Goal: Information Seeking & Learning: Learn about a topic

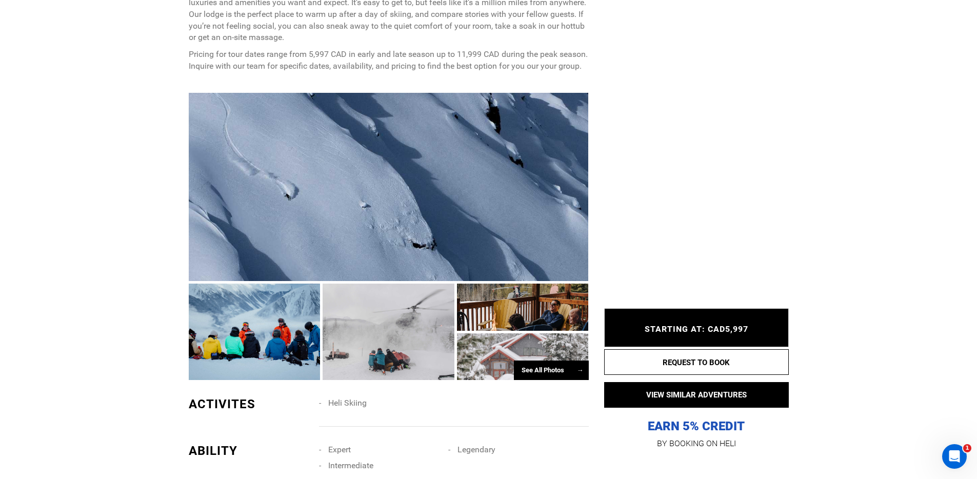
scroll to position [593, 0]
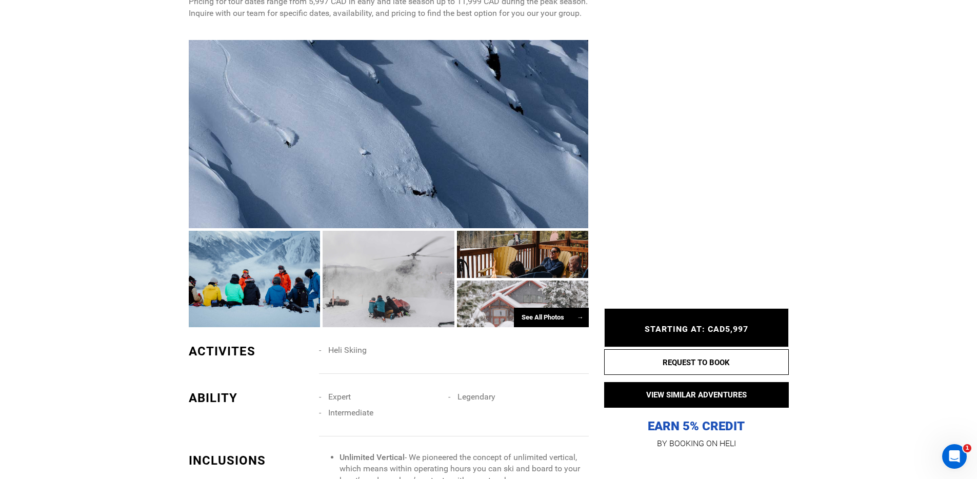
click at [336, 191] on div at bounding box center [389, 134] width 400 height 188
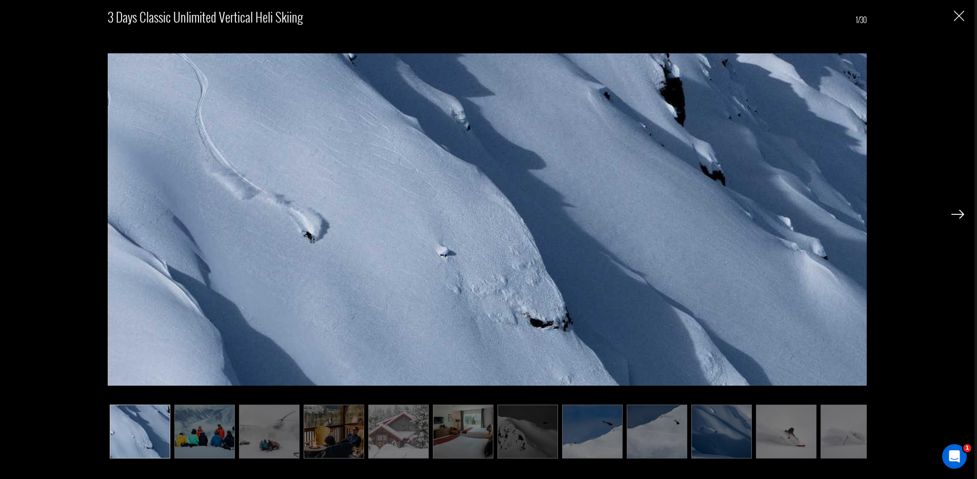
click at [957, 16] on img "Close" at bounding box center [958, 16] width 10 height 10
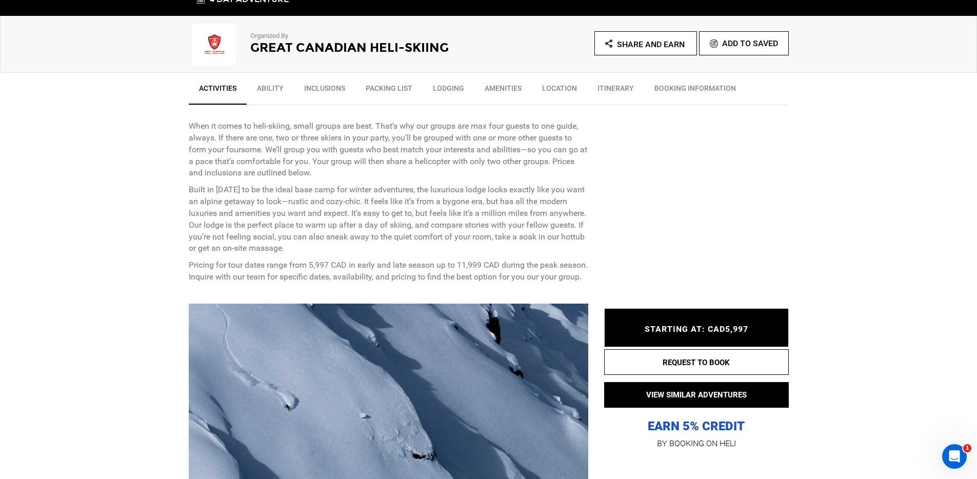
scroll to position [382, 0]
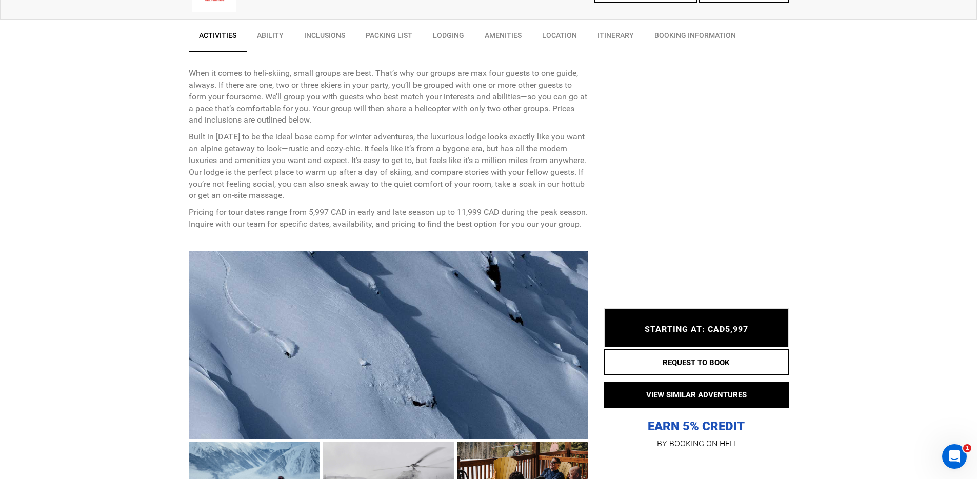
click at [296, 277] on div at bounding box center [389, 345] width 400 height 188
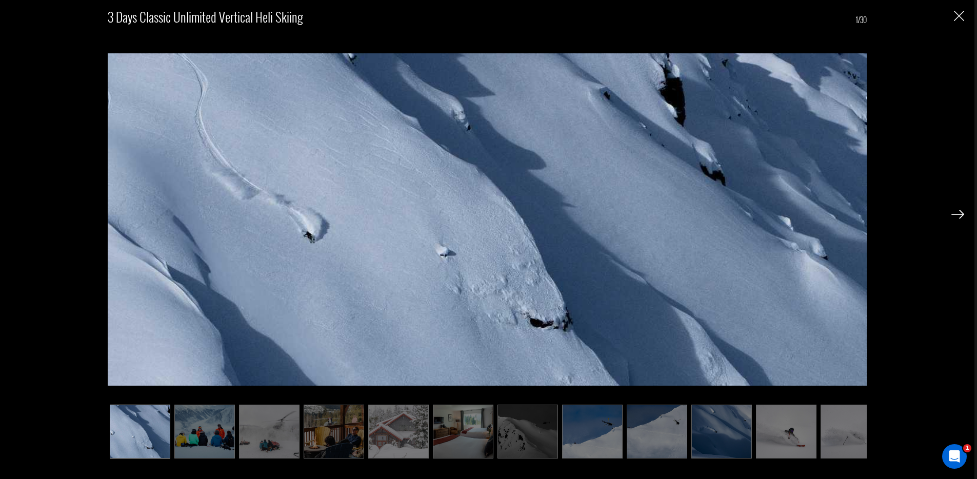
click at [958, 216] on img at bounding box center [957, 214] width 13 height 9
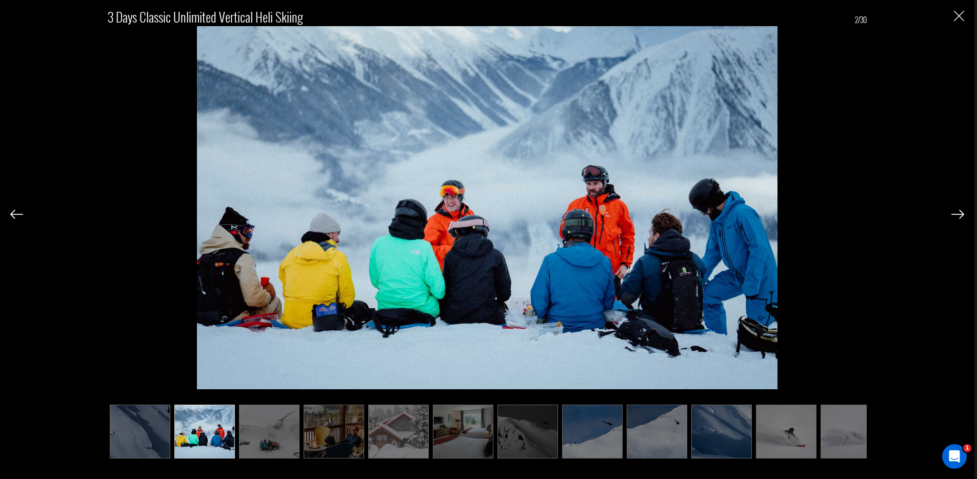
click at [956, 214] on img at bounding box center [957, 214] width 13 height 9
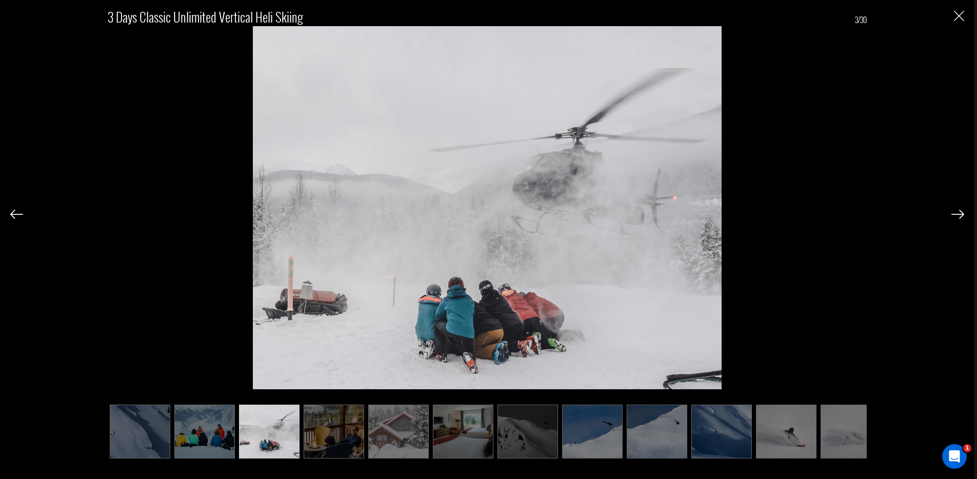
click at [956, 214] on img at bounding box center [957, 214] width 13 height 9
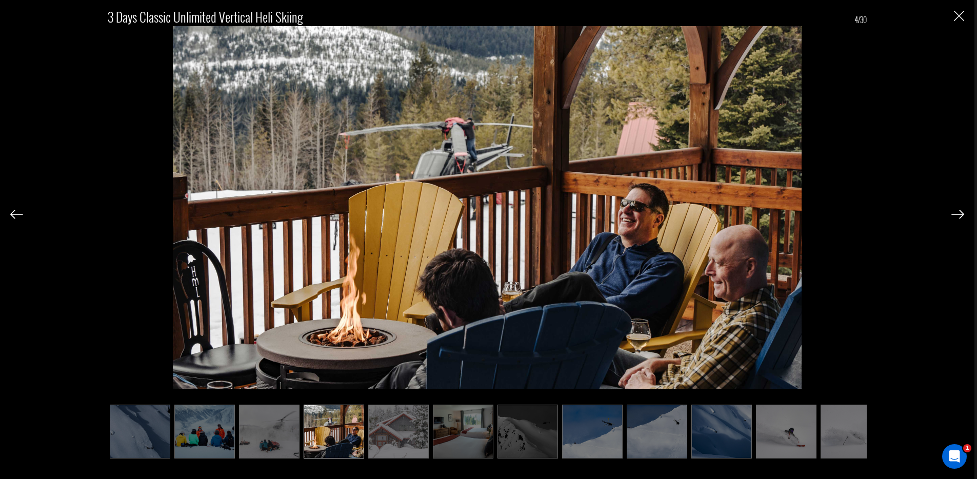
click at [956, 214] on img at bounding box center [957, 214] width 13 height 9
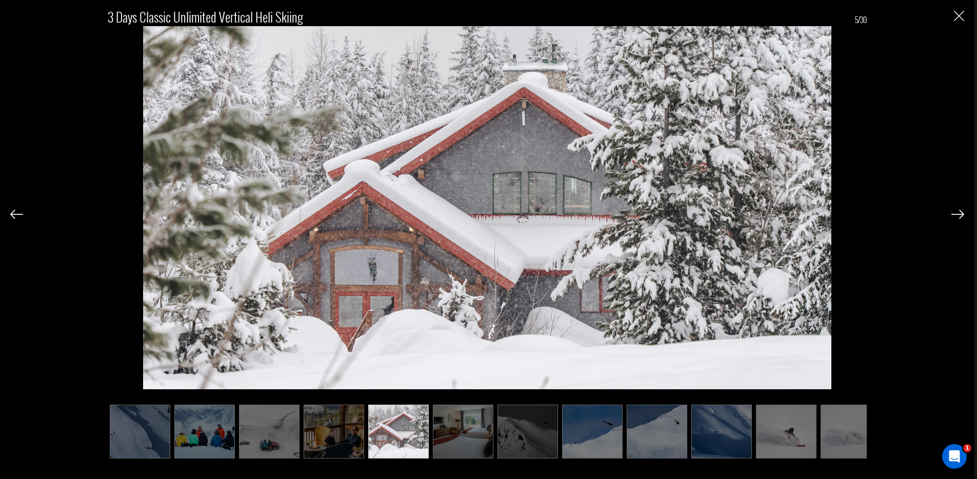
click at [956, 214] on img at bounding box center [957, 214] width 13 height 9
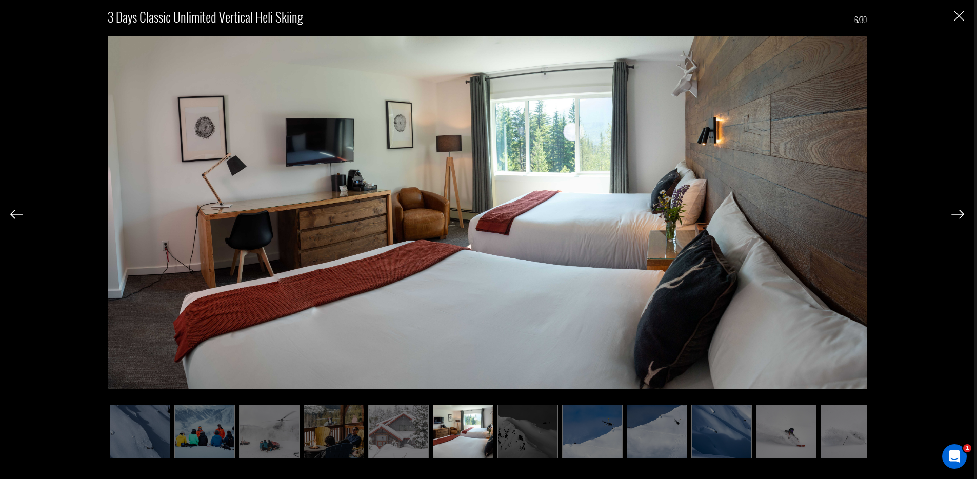
click at [956, 214] on img at bounding box center [957, 214] width 13 height 9
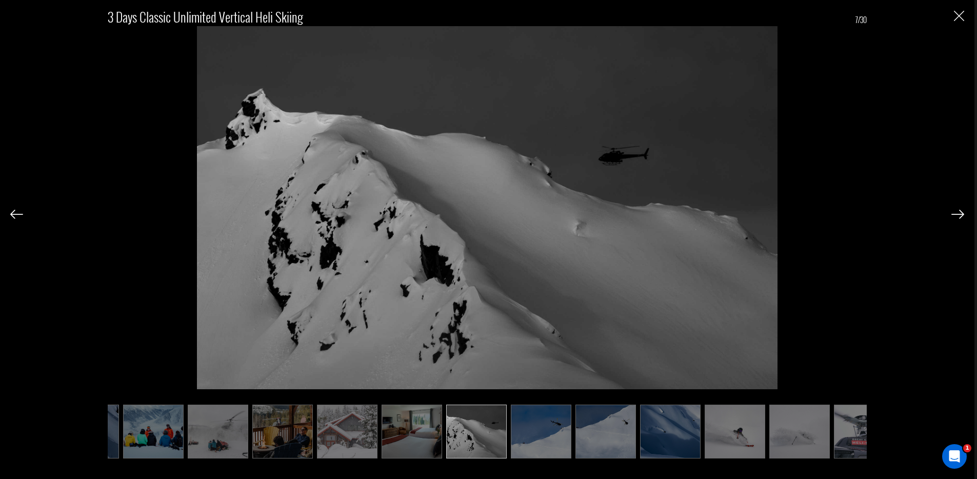
click at [958, 215] on img at bounding box center [957, 214] width 13 height 9
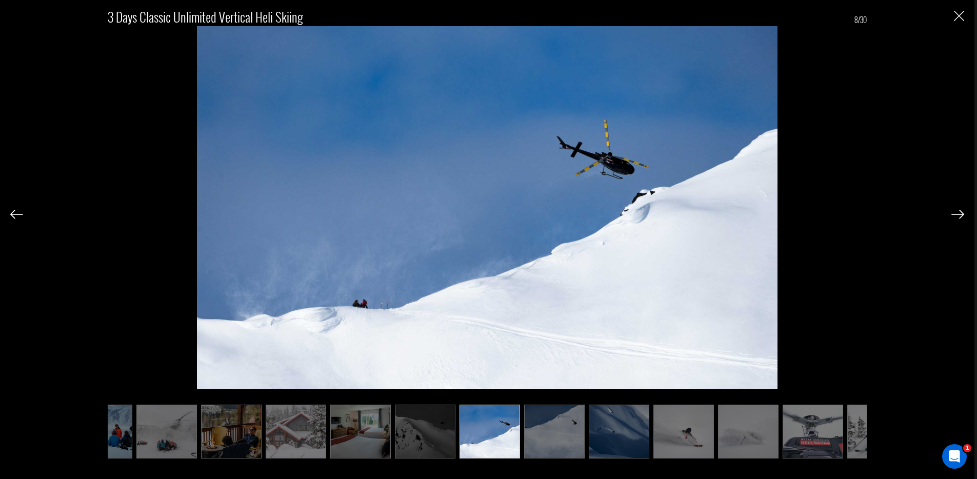
click at [959, 214] on img at bounding box center [957, 214] width 13 height 9
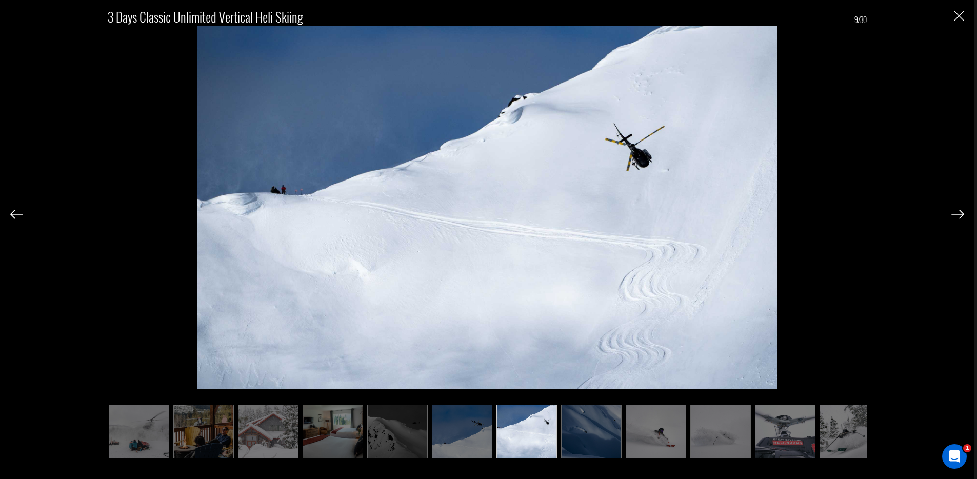
click at [959, 214] on img at bounding box center [957, 214] width 13 height 9
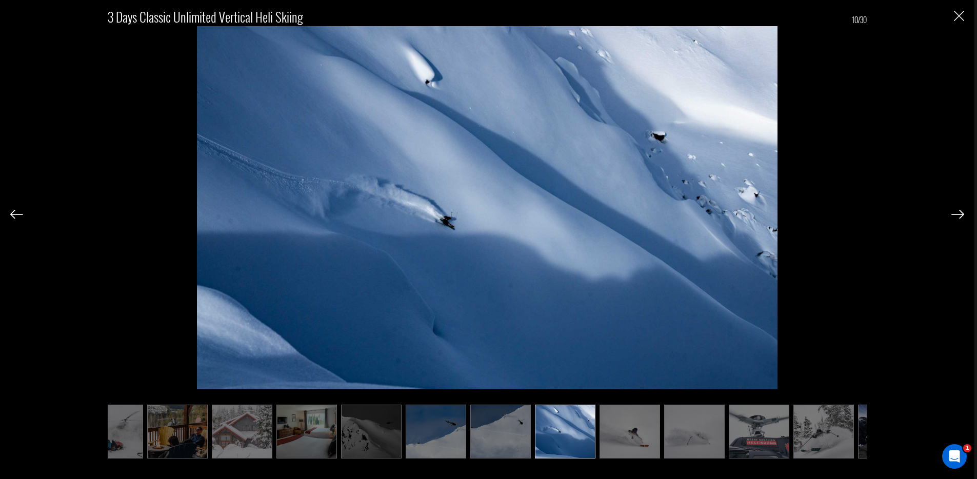
click at [959, 214] on img at bounding box center [957, 214] width 13 height 9
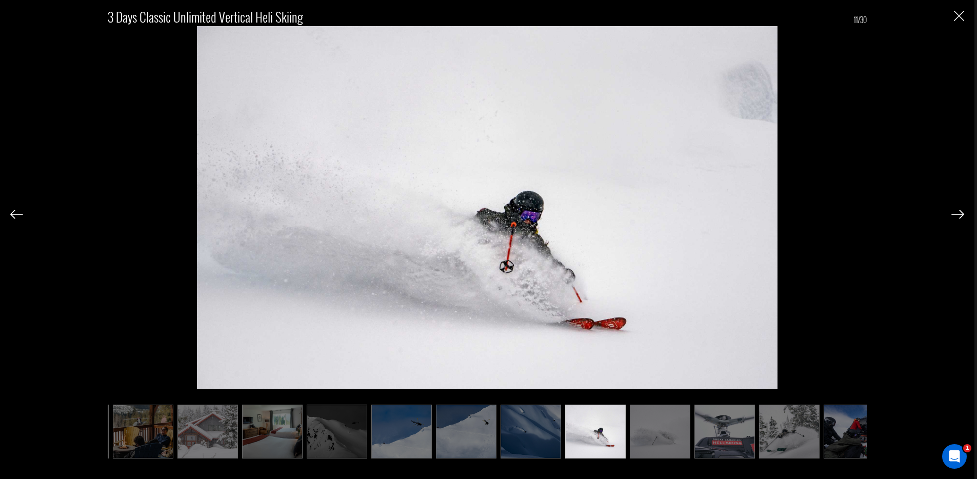
click at [959, 214] on img at bounding box center [957, 214] width 13 height 9
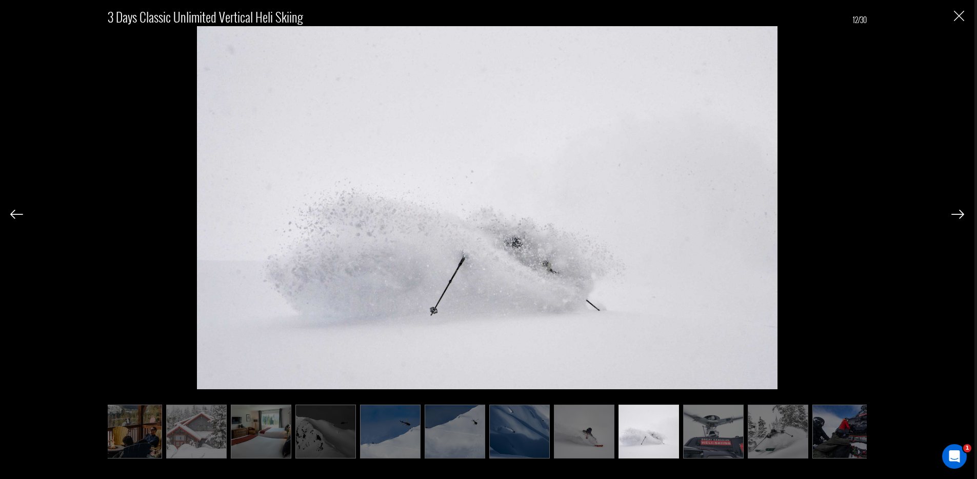
click at [959, 214] on img at bounding box center [957, 214] width 13 height 9
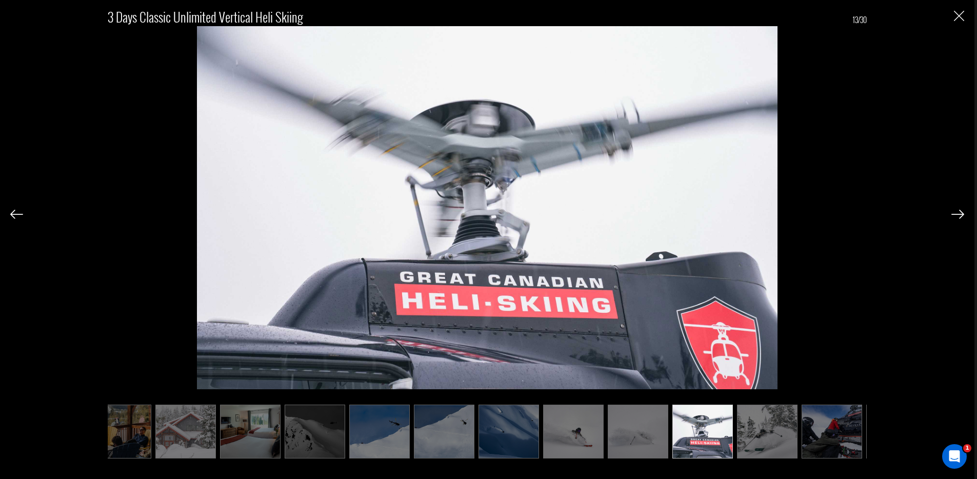
click at [959, 214] on img at bounding box center [957, 214] width 13 height 9
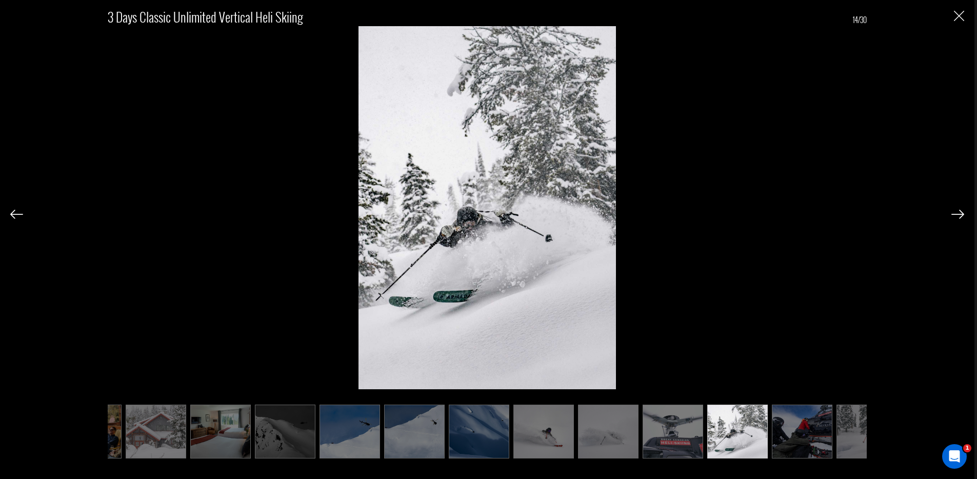
click at [959, 214] on img at bounding box center [957, 214] width 13 height 9
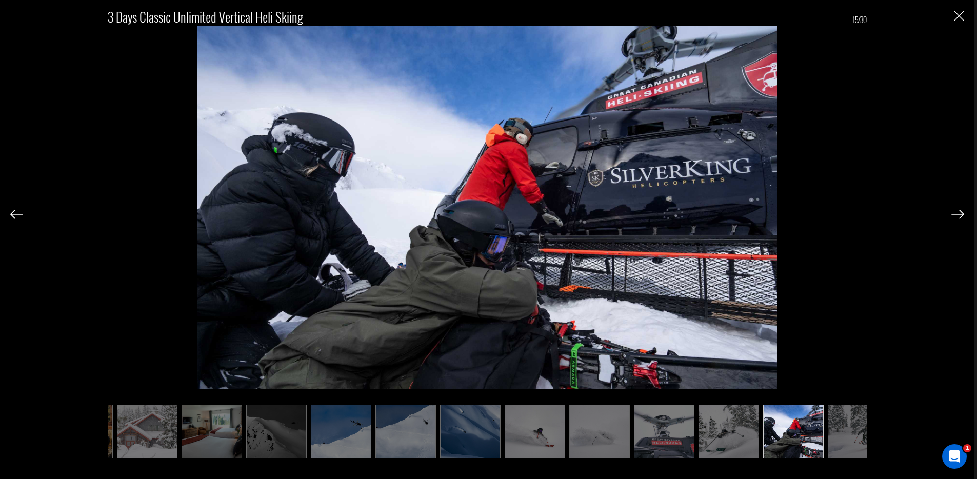
click at [959, 214] on img at bounding box center [957, 214] width 13 height 9
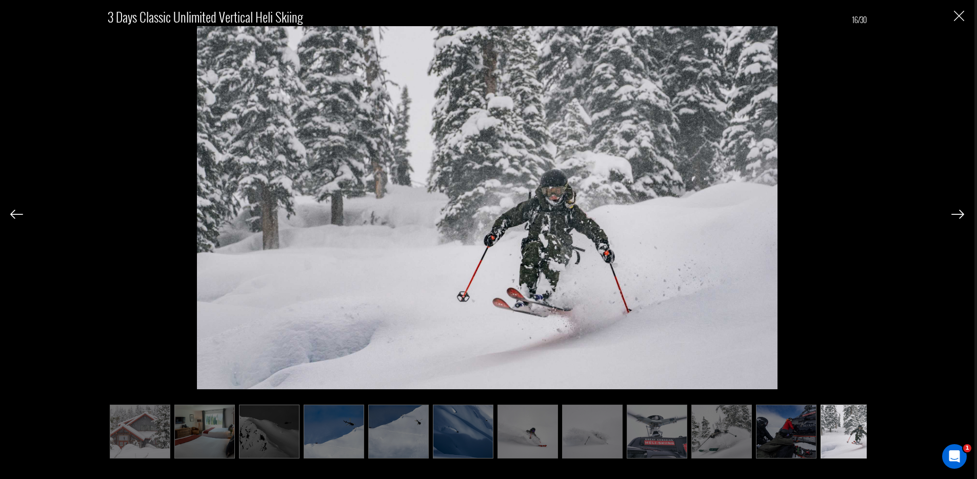
click at [959, 214] on img at bounding box center [957, 214] width 13 height 9
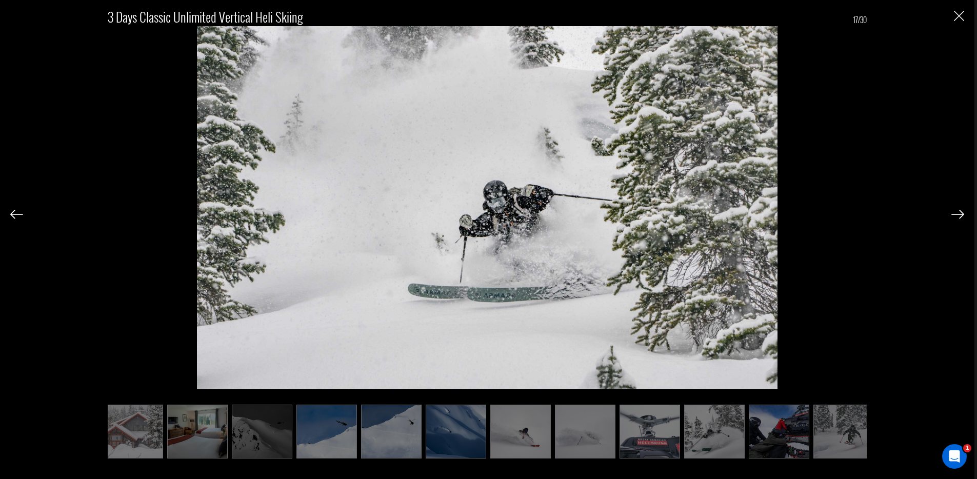
click at [959, 214] on img at bounding box center [957, 214] width 13 height 9
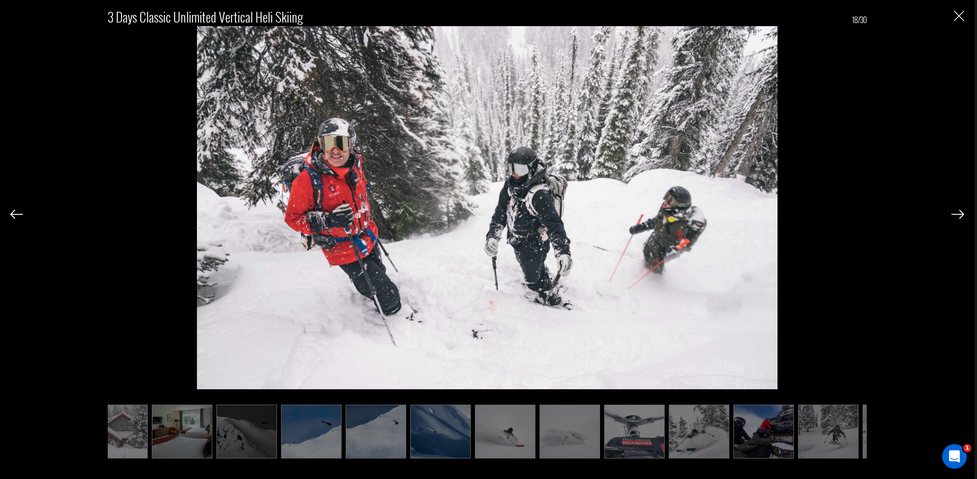
click at [959, 214] on img at bounding box center [957, 214] width 13 height 9
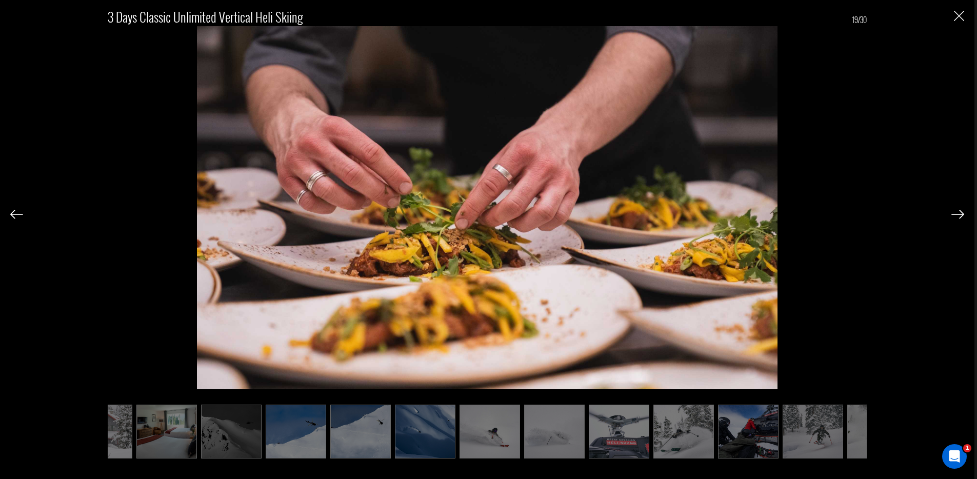
click at [959, 214] on img at bounding box center [957, 214] width 13 height 9
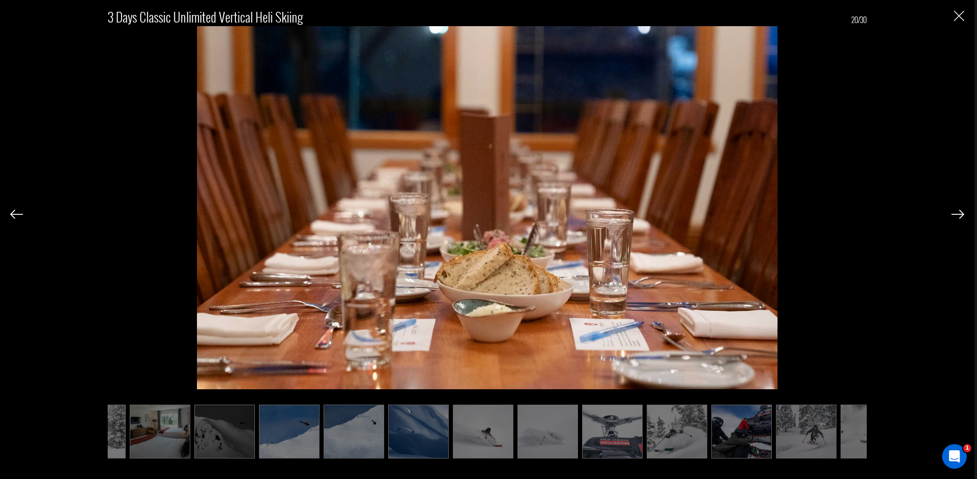
click at [959, 214] on img at bounding box center [957, 214] width 13 height 9
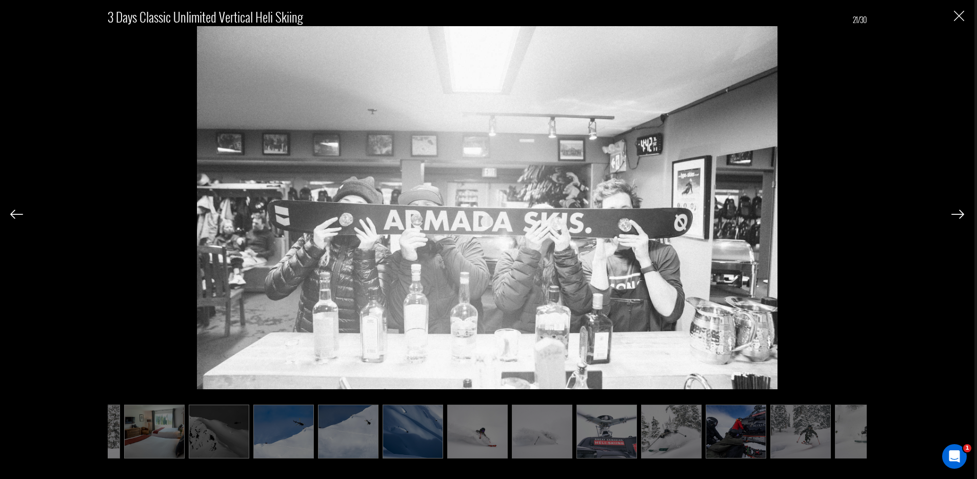
click at [959, 214] on img at bounding box center [957, 214] width 13 height 9
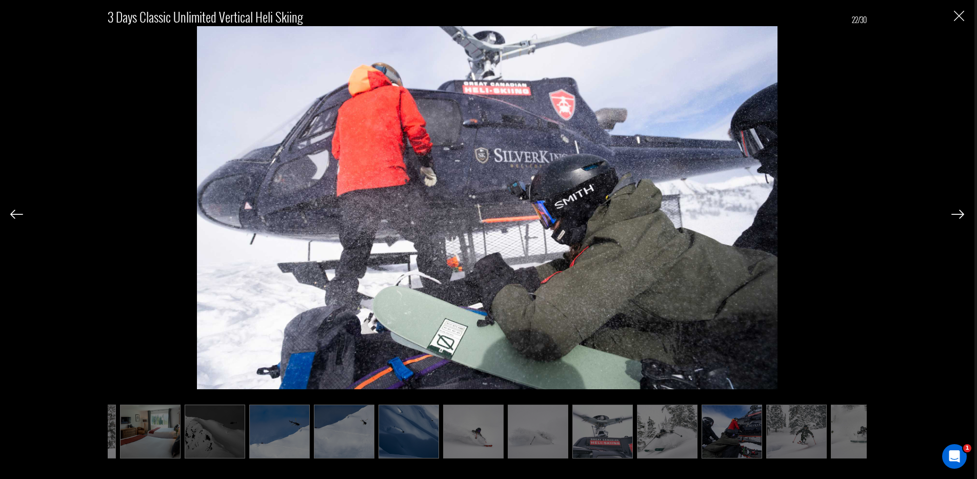
click at [959, 214] on img at bounding box center [957, 214] width 13 height 9
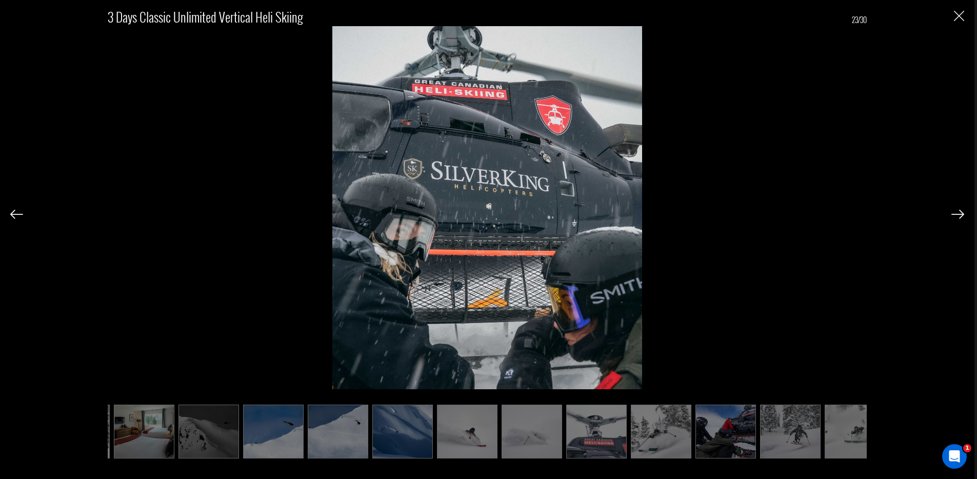
click at [959, 214] on img at bounding box center [957, 214] width 13 height 9
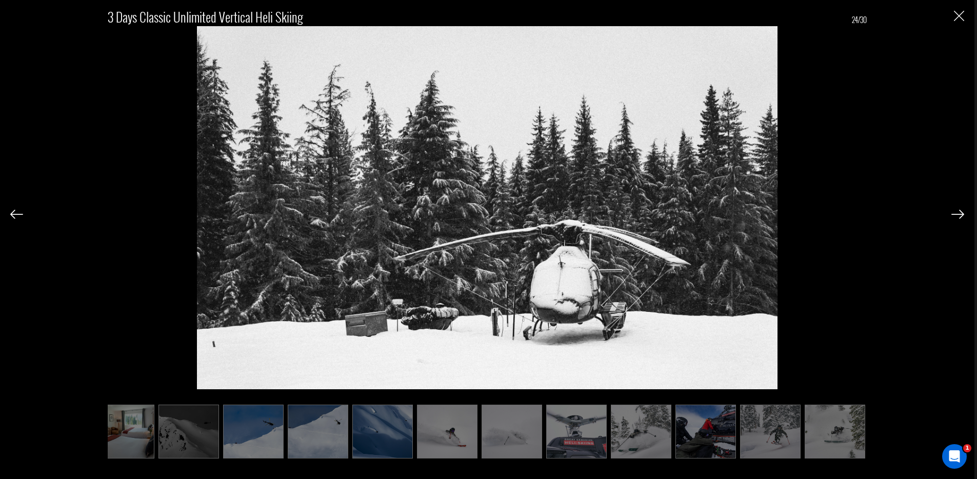
click at [959, 214] on img at bounding box center [957, 214] width 13 height 9
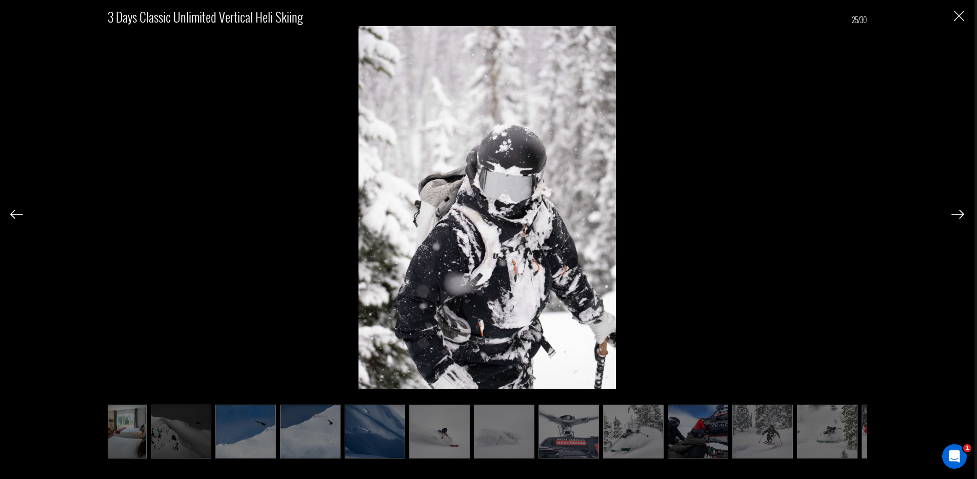
click at [959, 214] on img at bounding box center [957, 214] width 13 height 9
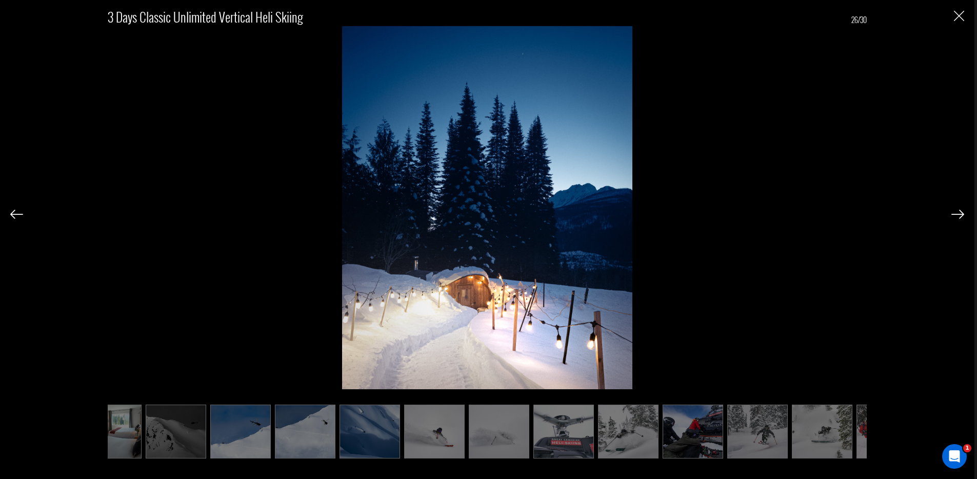
click at [959, 214] on img at bounding box center [957, 214] width 13 height 9
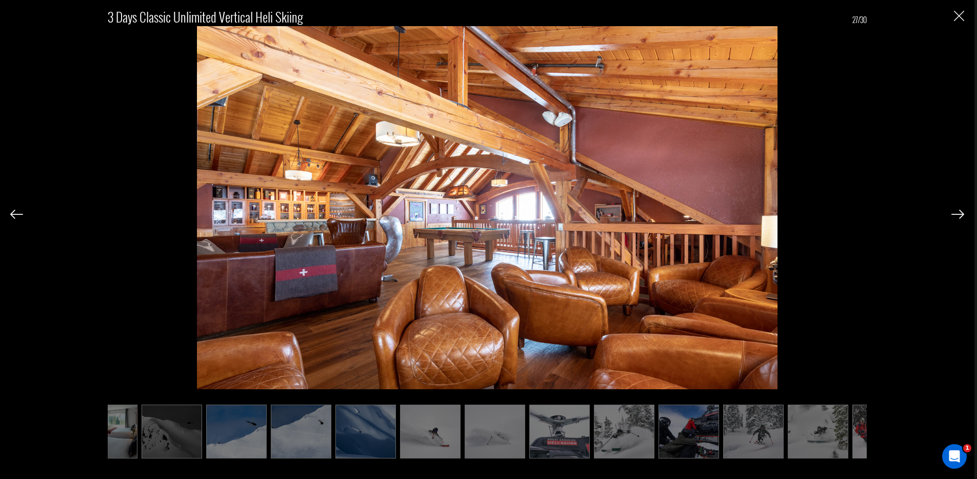
click at [959, 214] on img at bounding box center [957, 214] width 13 height 9
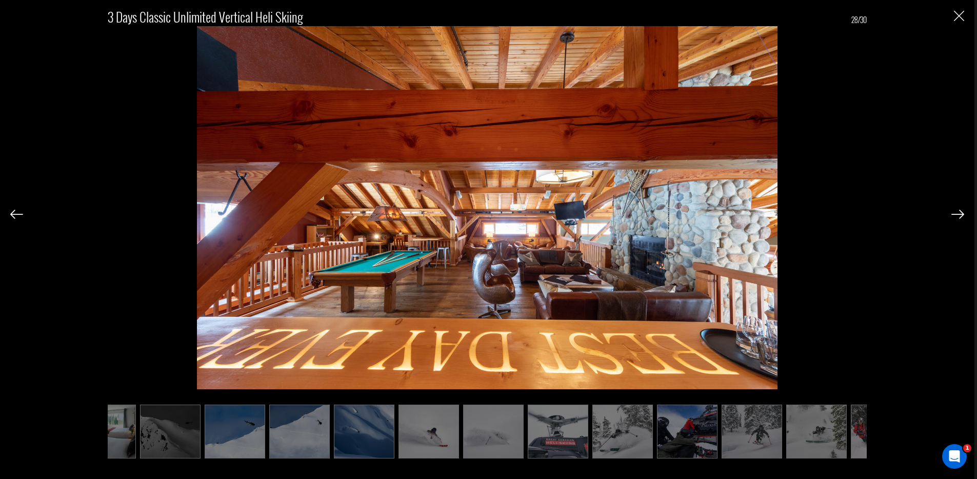
click at [959, 214] on img at bounding box center [957, 214] width 13 height 9
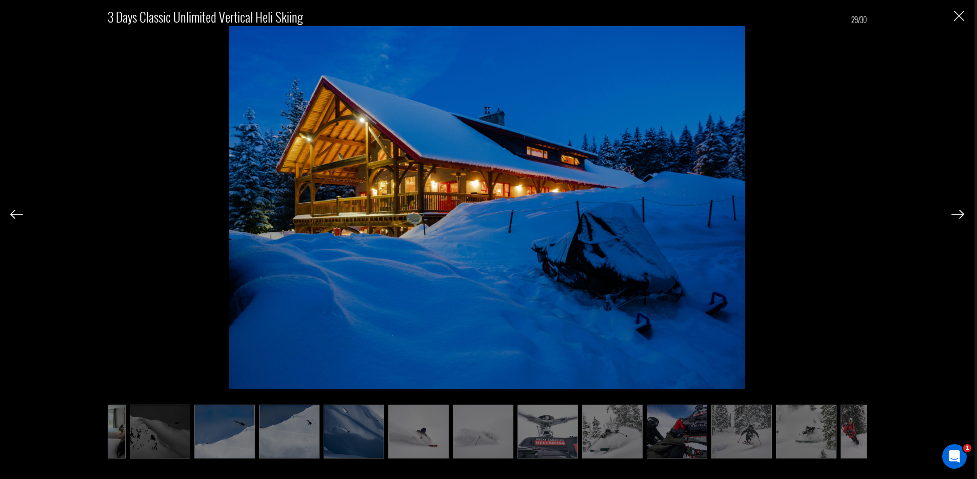
click at [960, 12] on img "Close" at bounding box center [958, 16] width 10 height 10
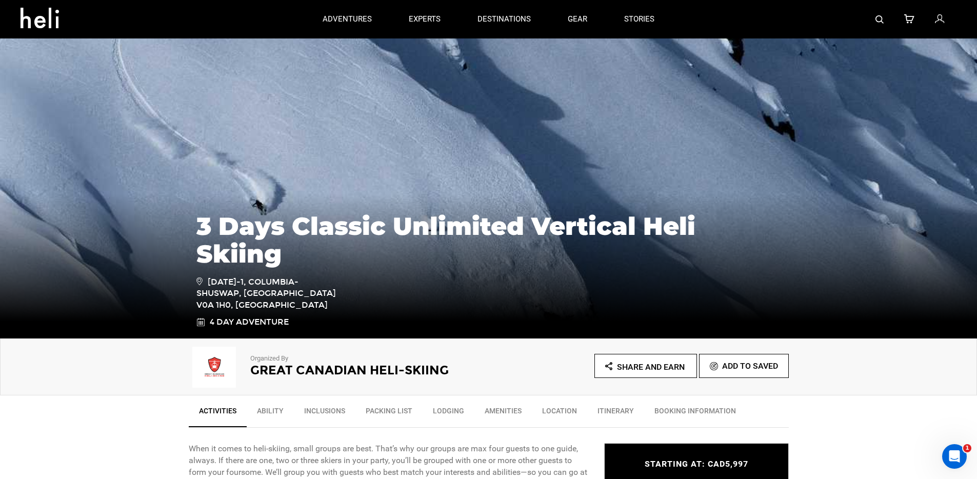
scroll to position [0, 0]
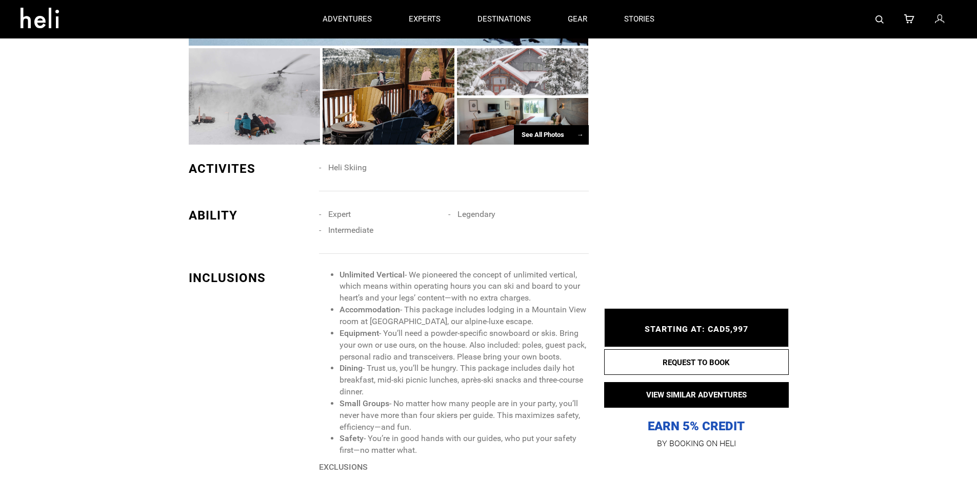
scroll to position [544, 0]
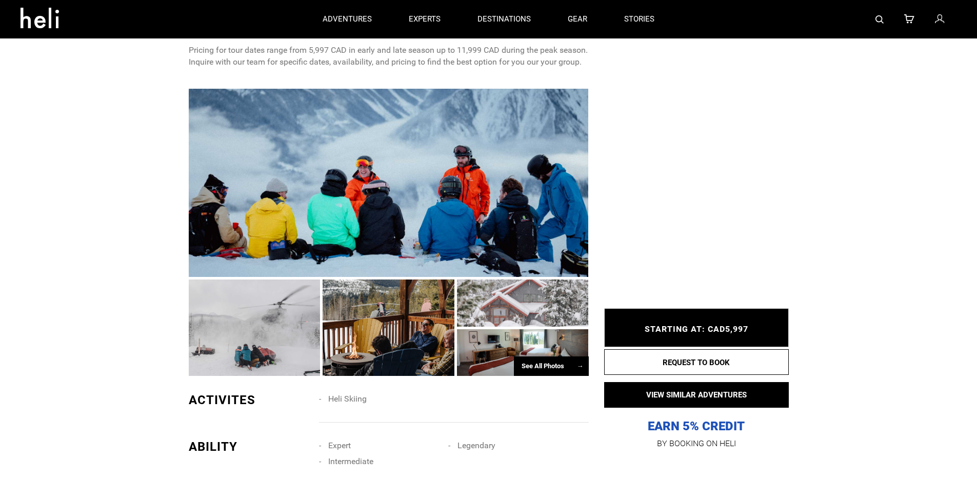
click at [300, 221] on div at bounding box center [389, 183] width 400 height 188
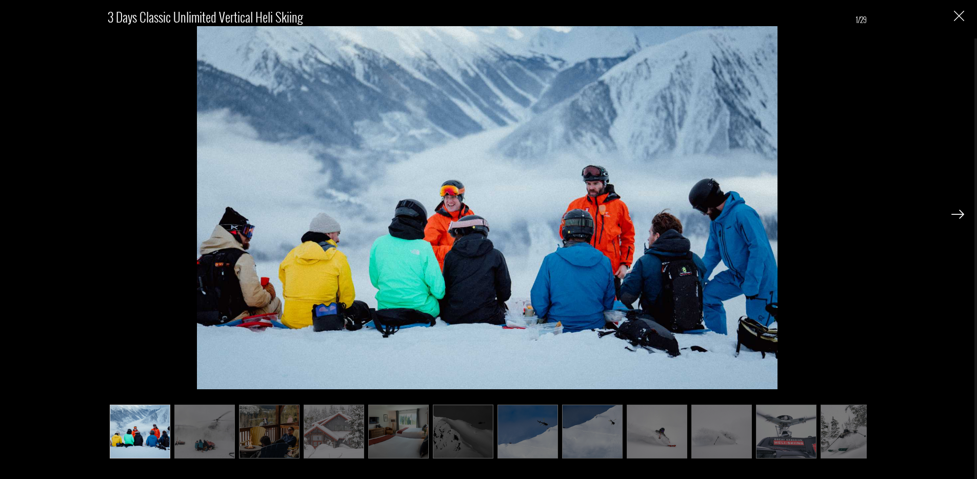
click at [954, 214] on img at bounding box center [957, 214] width 13 height 9
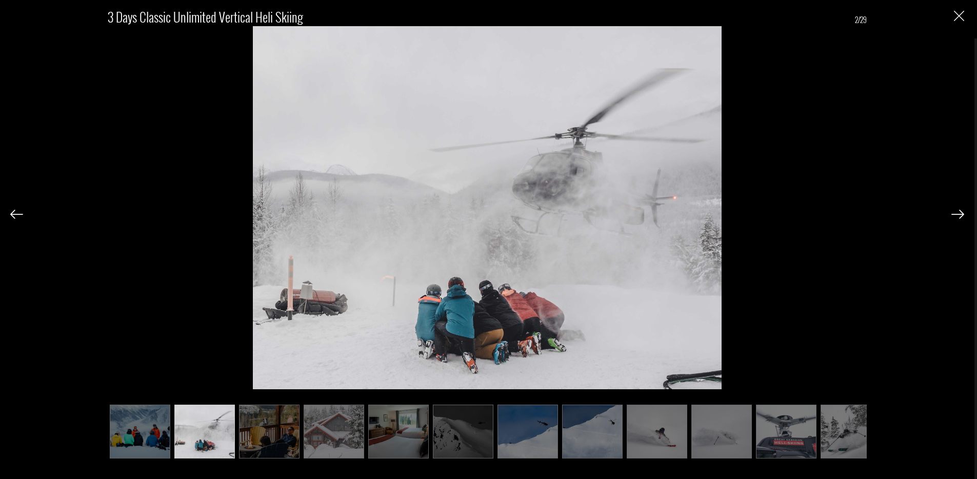
click at [956, 211] on img at bounding box center [957, 214] width 13 height 9
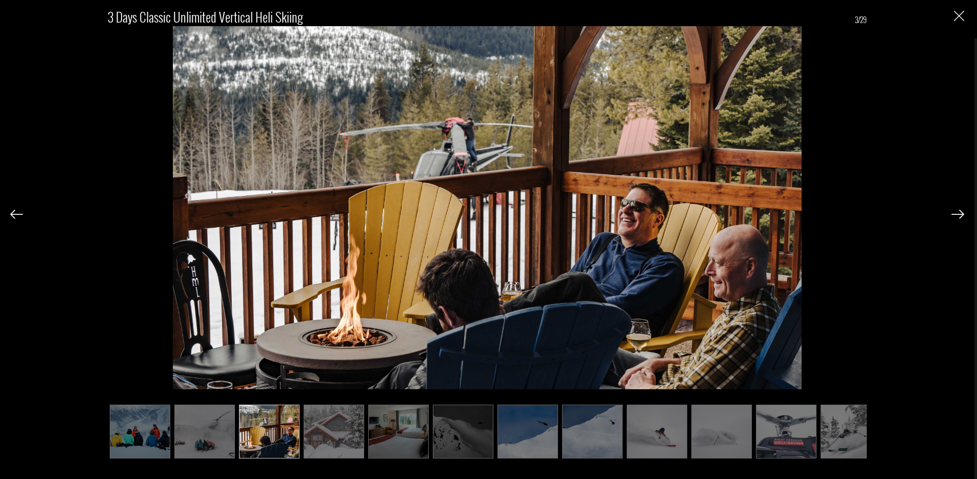
click at [956, 211] on img at bounding box center [957, 214] width 13 height 9
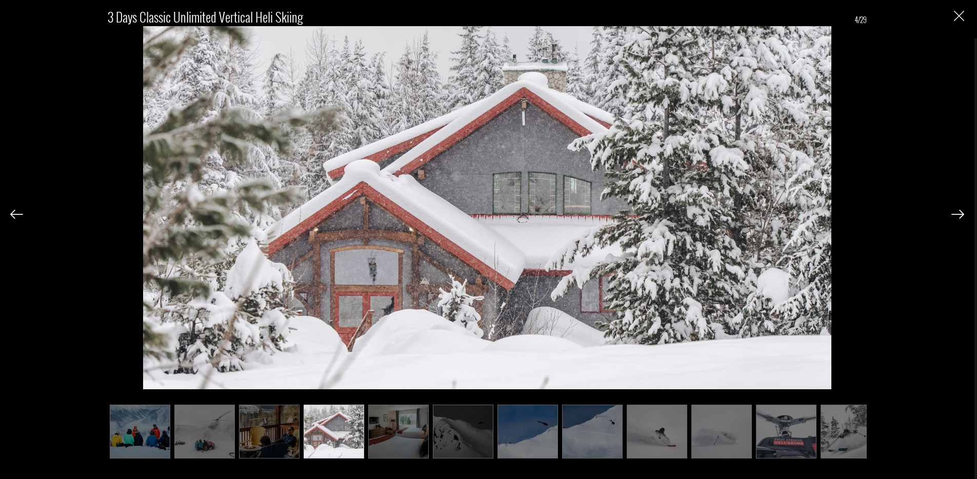
click at [955, 210] on img at bounding box center [957, 214] width 13 height 9
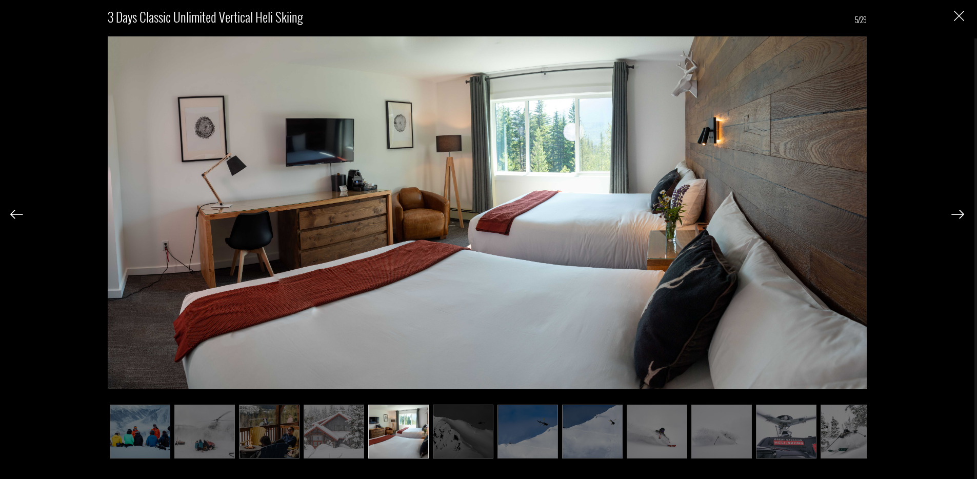
click at [955, 210] on img at bounding box center [957, 214] width 13 height 9
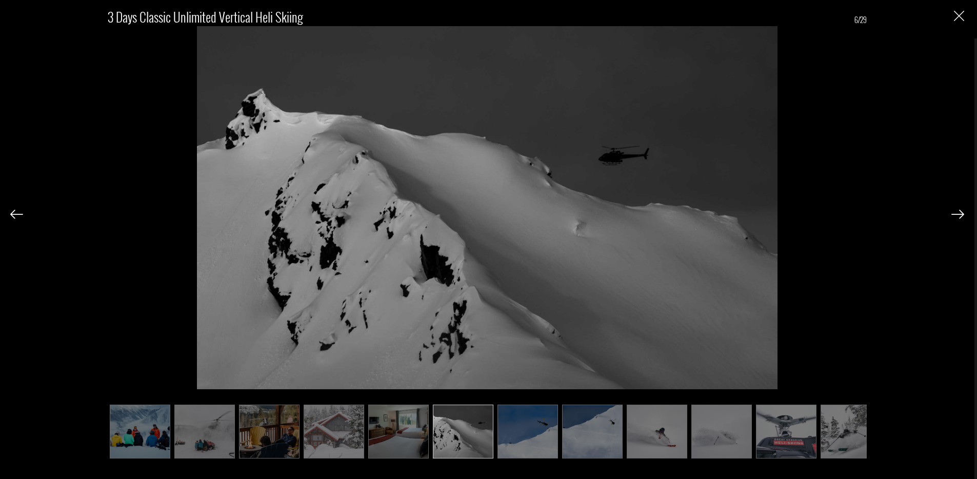
click at [955, 210] on img at bounding box center [957, 214] width 13 height 9
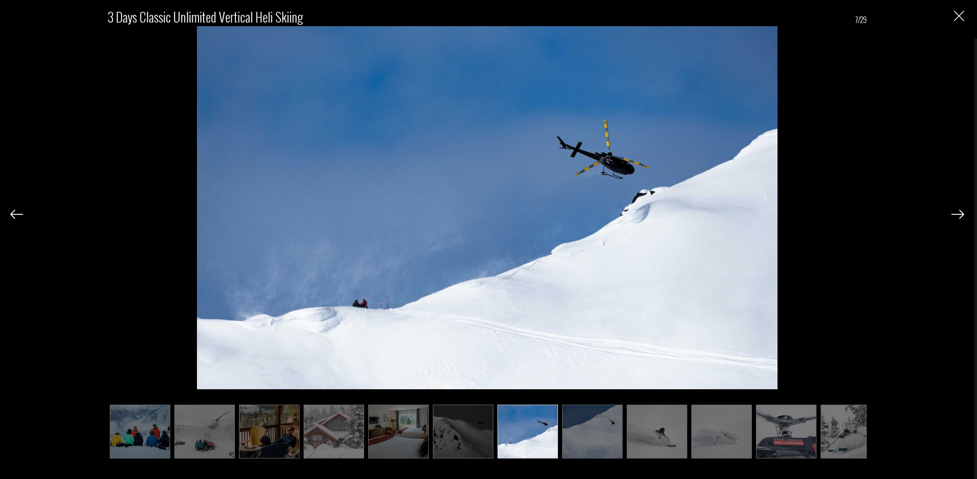
click at [956, 210] on img at bounding box center [957, 214] width 13 height 9
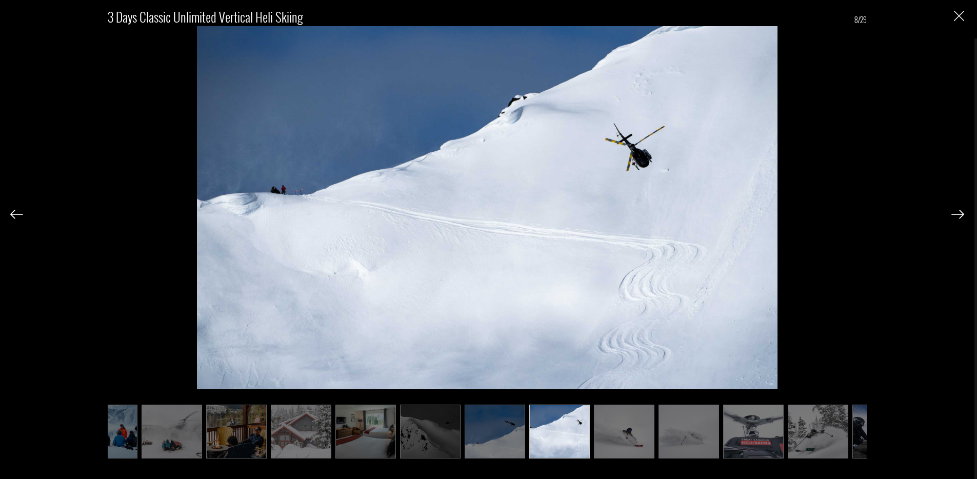
click at [956, 210] on img at bounding box center [957, 214] width 13 height 9
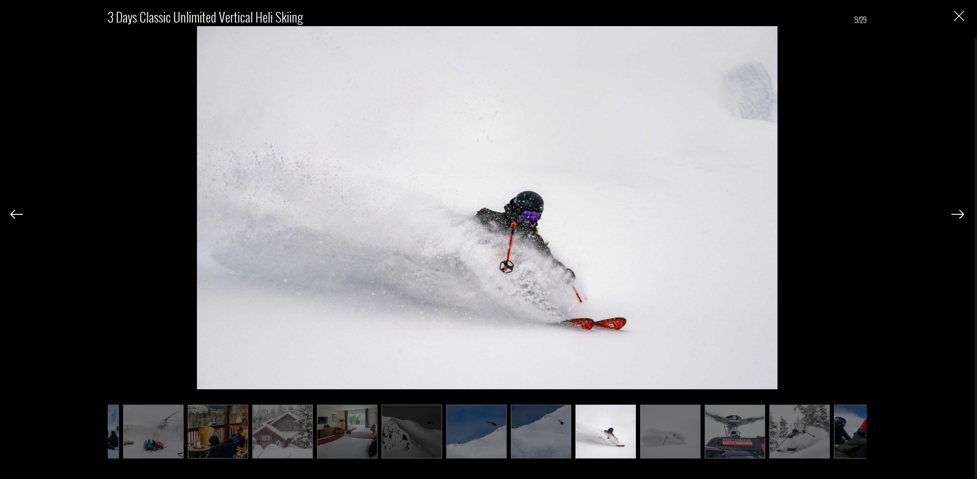
click at [956, 210] on img at bounding box center [957, 214] width 13 height 9
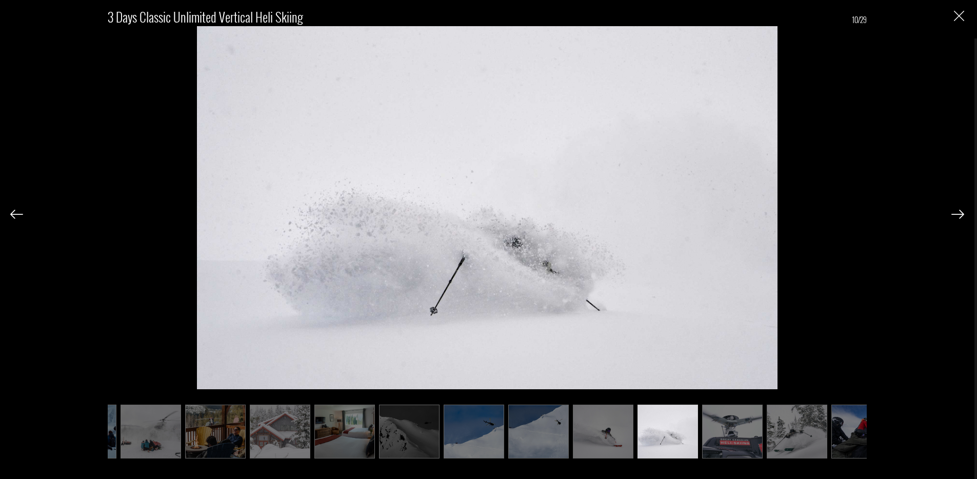
click at [956, 210] on img at bounding box center [957, 214] width 13 height 9
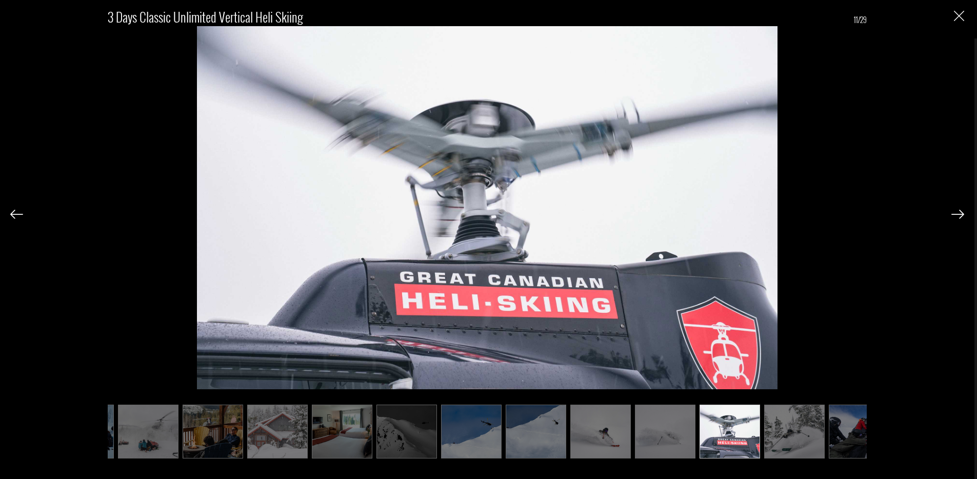
click at [956, 210] on img at bounding box center [957, 214] width 13 height 9
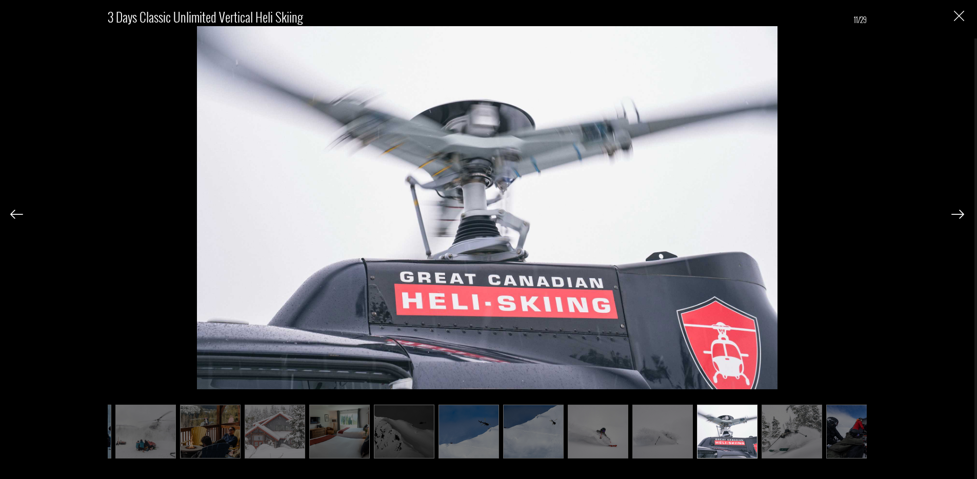
click at [956, 210] on img at bounding box center [957, 214] width 13 height 9
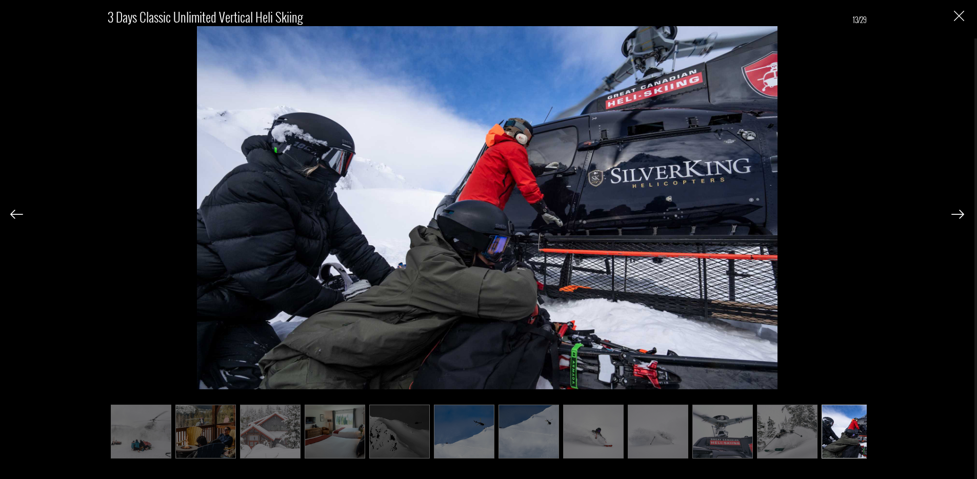
click at [956, 210] on img at bounding box center [957, 214] width 13 height 9
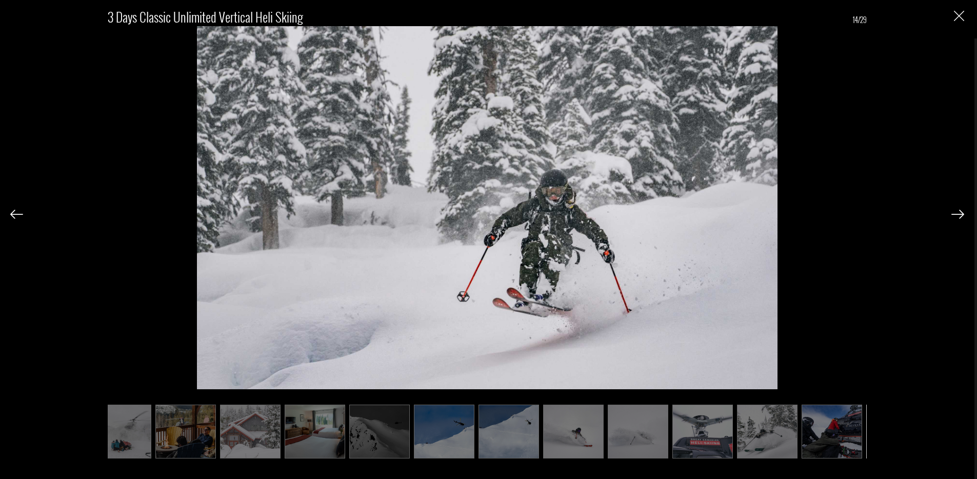
click at [956, 210] on img at bounding box center [957, 214] width 13 height 9
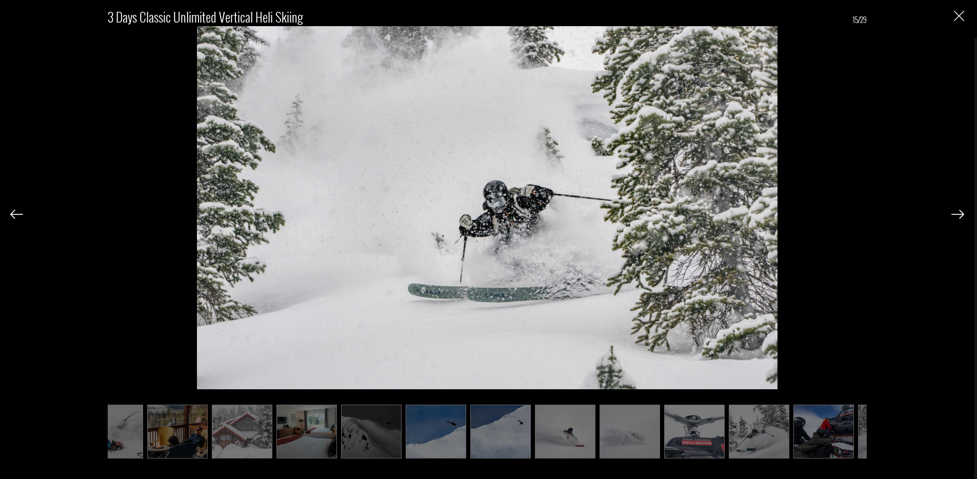
click at [956, 210] on img at bounding box center [957, 214] width 13 height 9
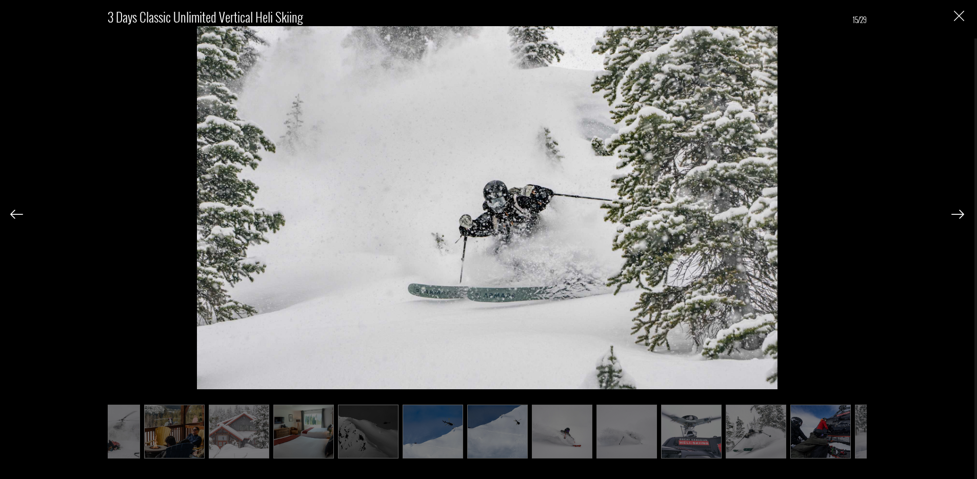
click at [956, 210] on img at bounding box center [957, 214] width 13 height 9
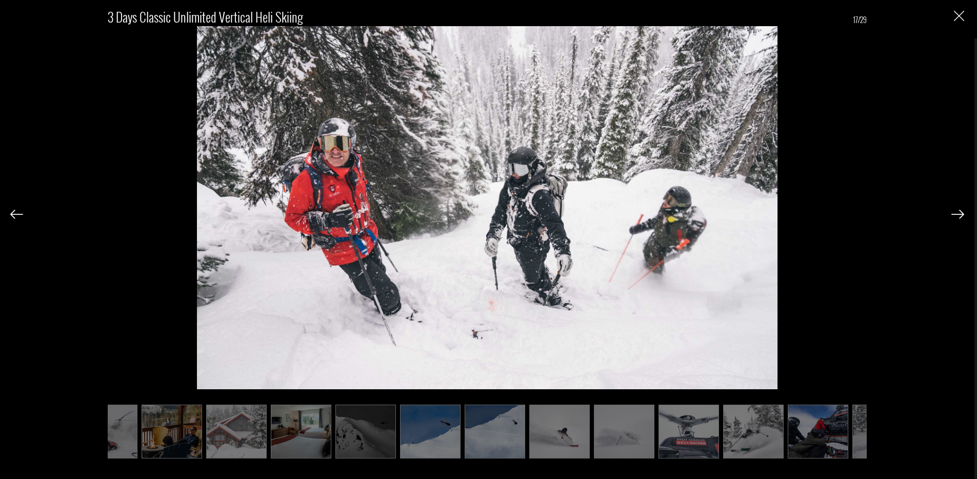
click at [956, 210] on img at bounding box center [957, 214] width 13 height 9
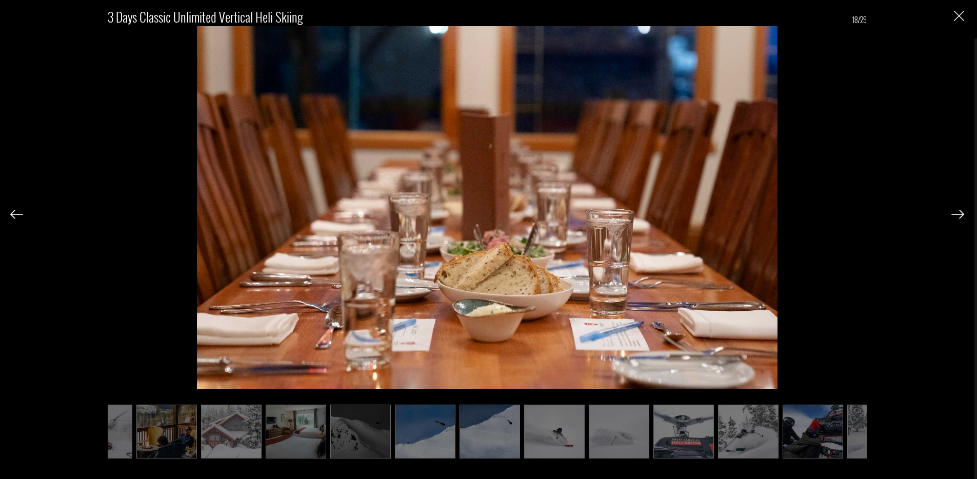
click at [956, 210] on img at bounding box center [957, 214] width 13 height 9
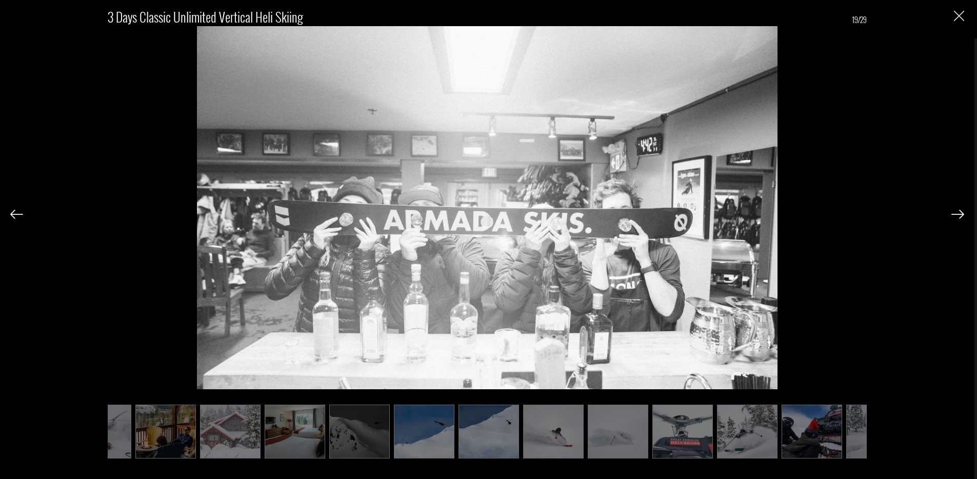
click at [956, 210] on img at bounding box center [957, 214] width 13 height 9
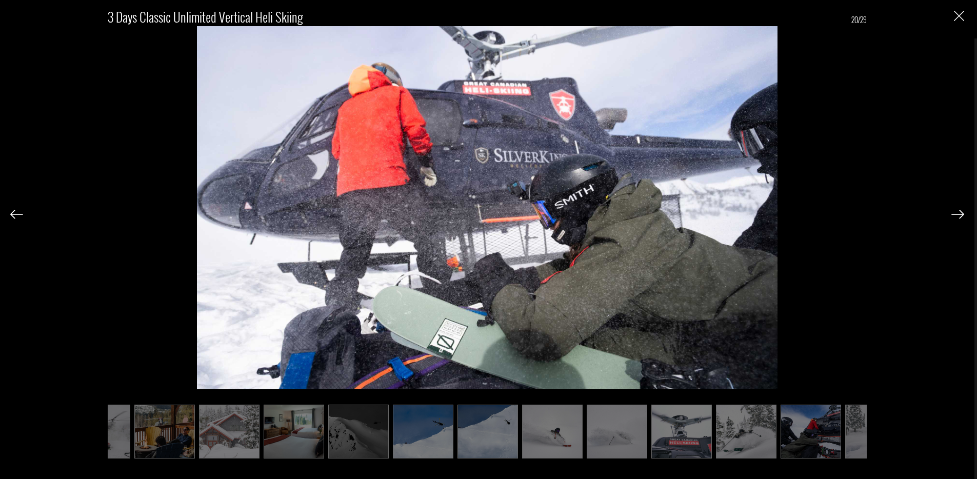
click at [956, 210] on img at bounding box center [957, 214] width 13 height 9
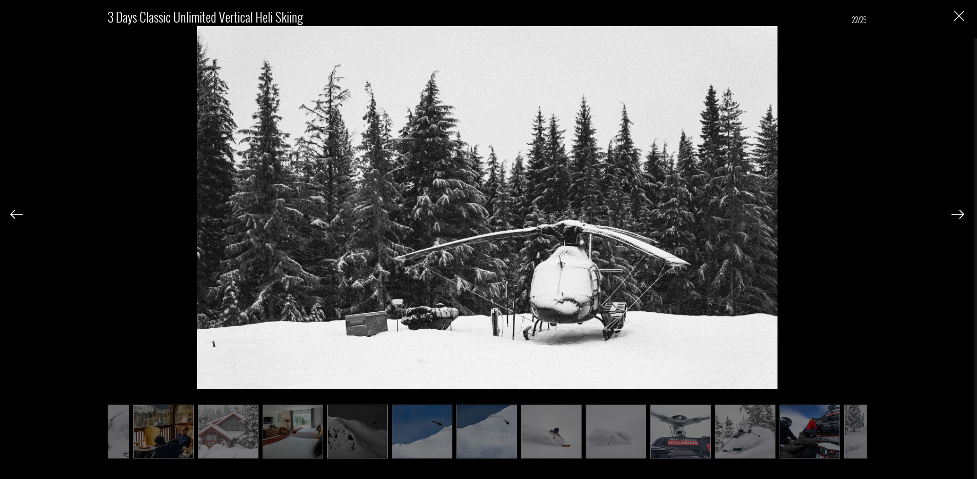
click at [956, 210] on img at bounding box center [957, 214] width 13 height 9
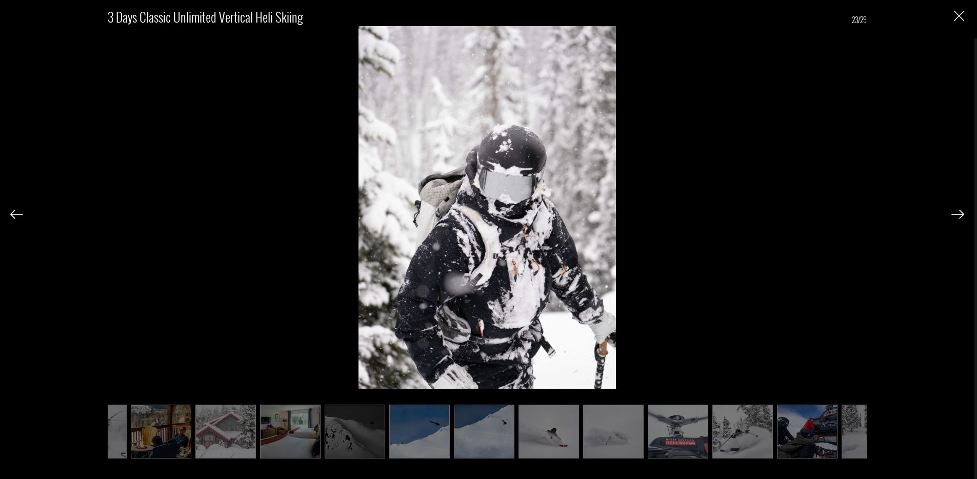
click at [956, 210] on img at bounding box center [957, 214] width 13 height 9
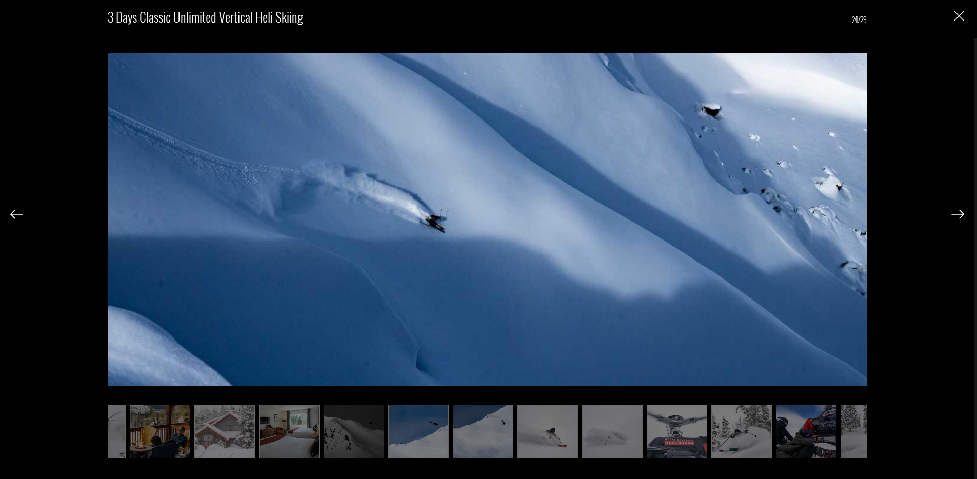
click at [956, 210] on img at bounding box center [957, 214] width 13 height 9
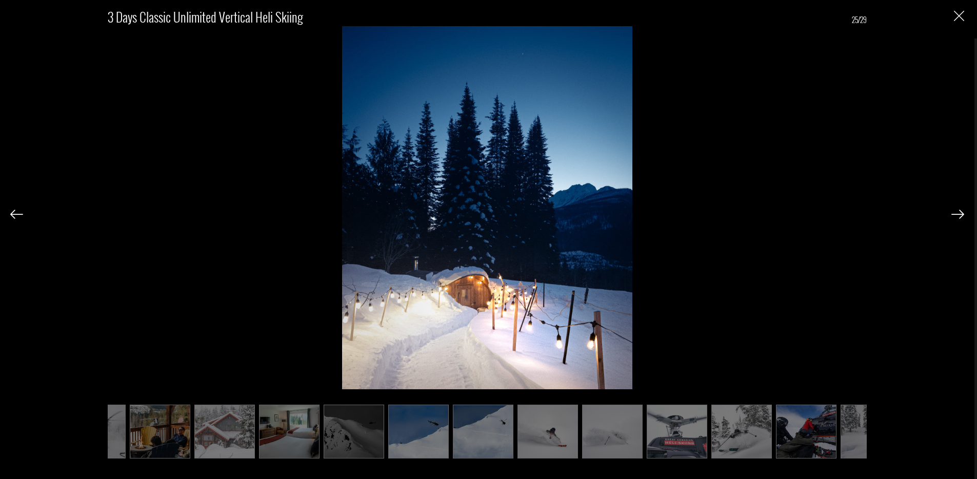
click at [956, 210] on img at bounding box center [957, 214] width 13 height 9
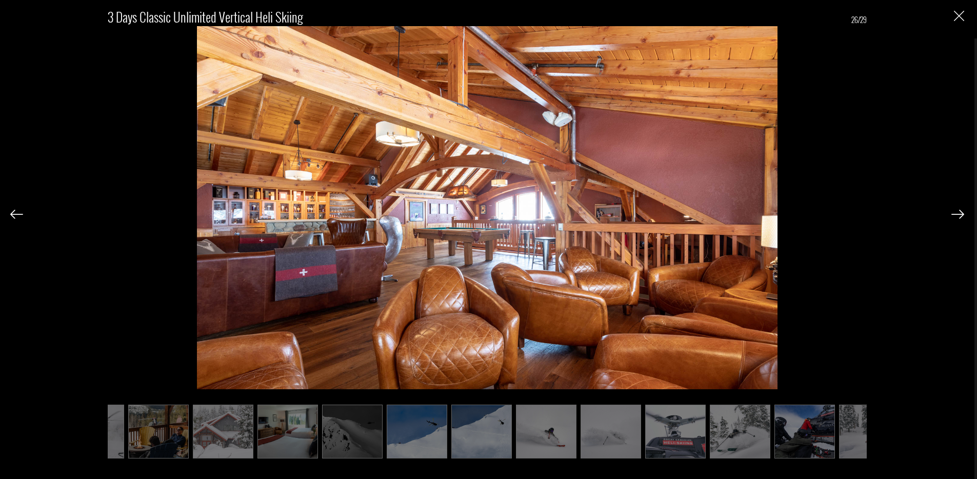
click at [956, 210] on img at bounding box center [957, 214] width 13 height 9
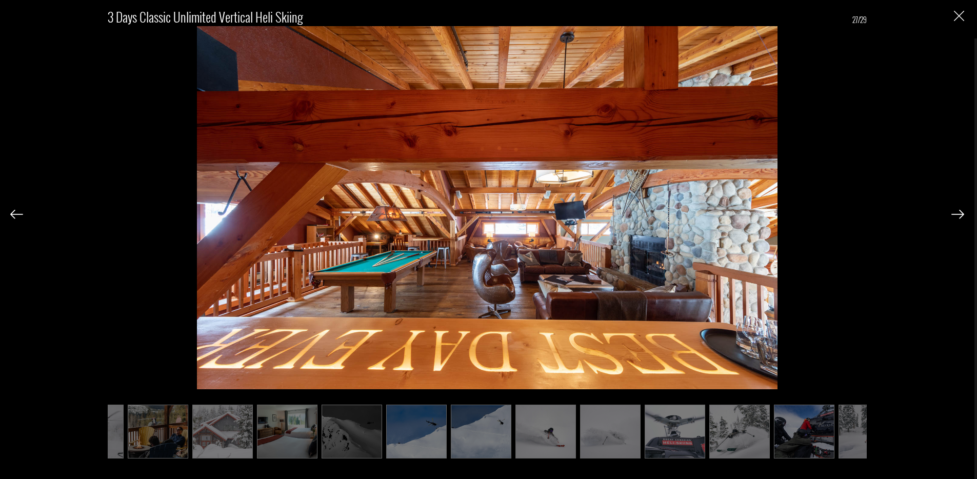
click at [956, 210] on img at bounding box center [957, 214] width 13 height 9
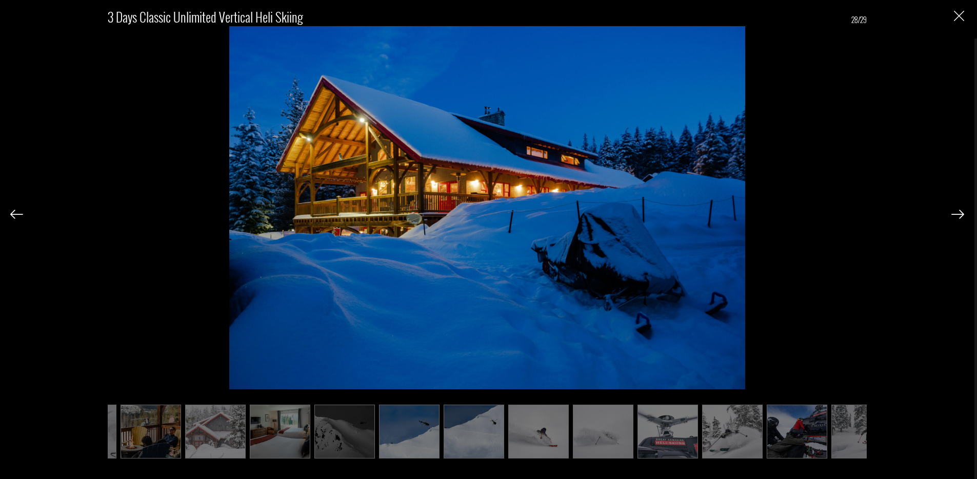
click at [956, 210] on img at bounding box center [957, 214] width 13 height 9
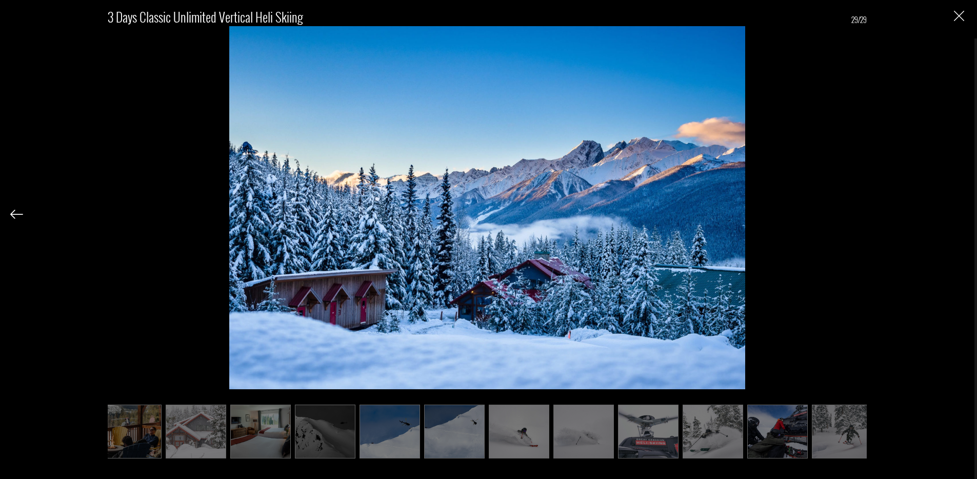
click at [954, 14] on img "Close" at bounding box center [958, 16] width 10 height 10
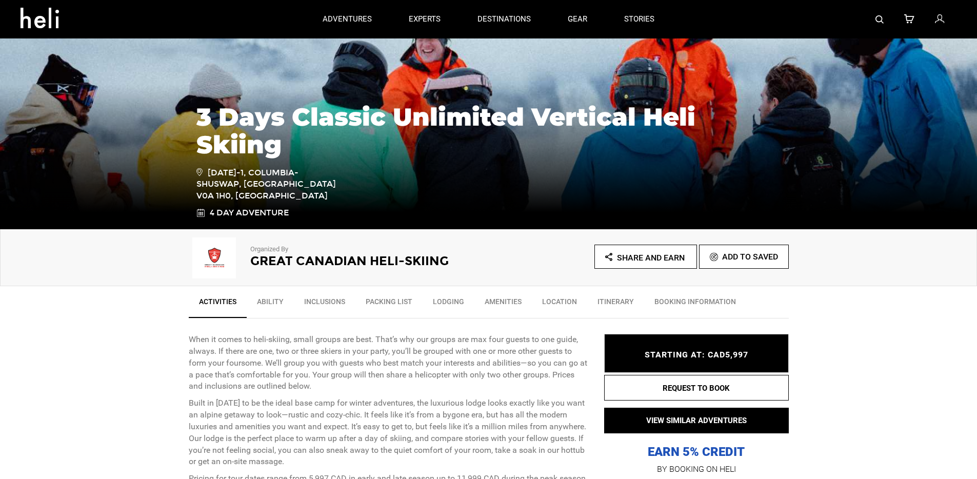
scroll to position [0, 0]
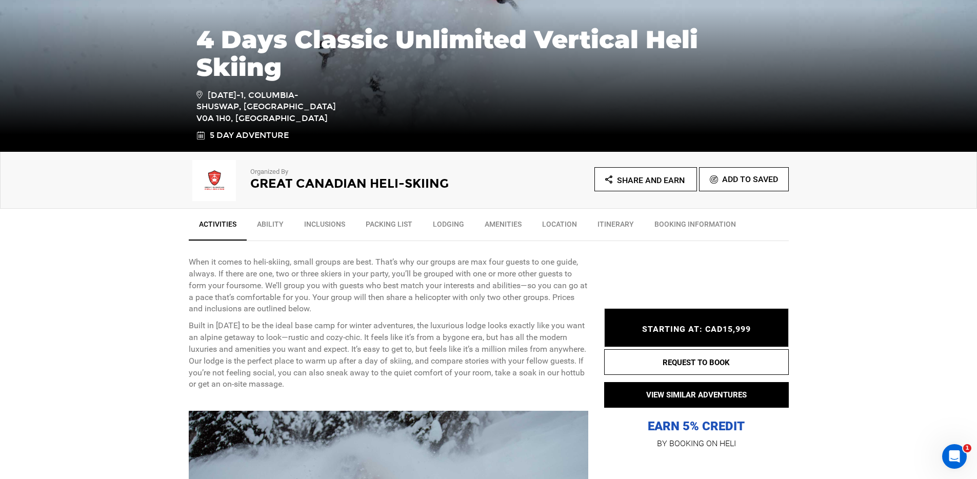
scroll to position [411, 0]
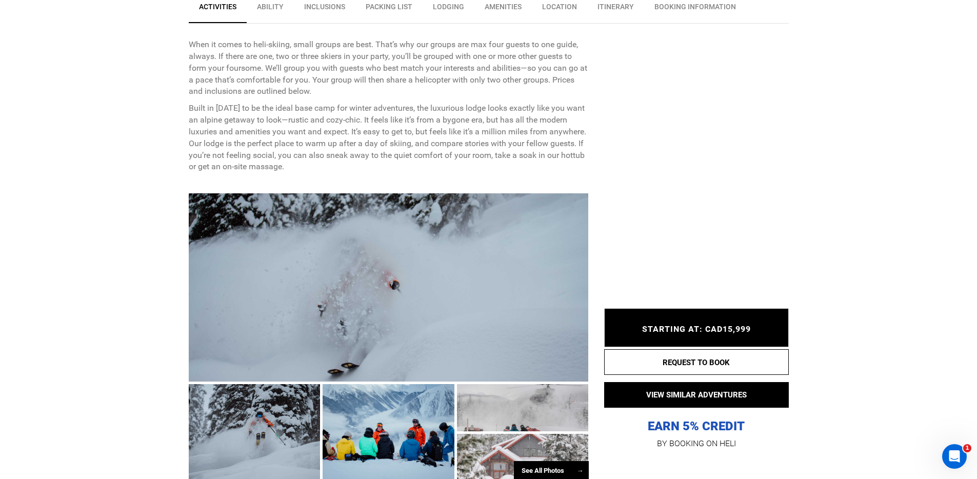
click at [322, 276] on div at bounding box center [389, 287] width 400 height 188
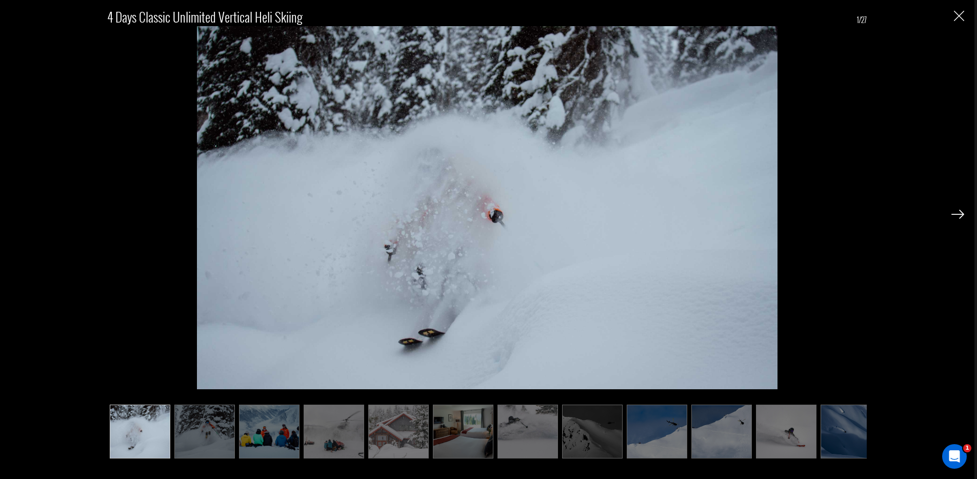
click at [952, 213] on img at bounding box center [957, 214] width 13 height 9
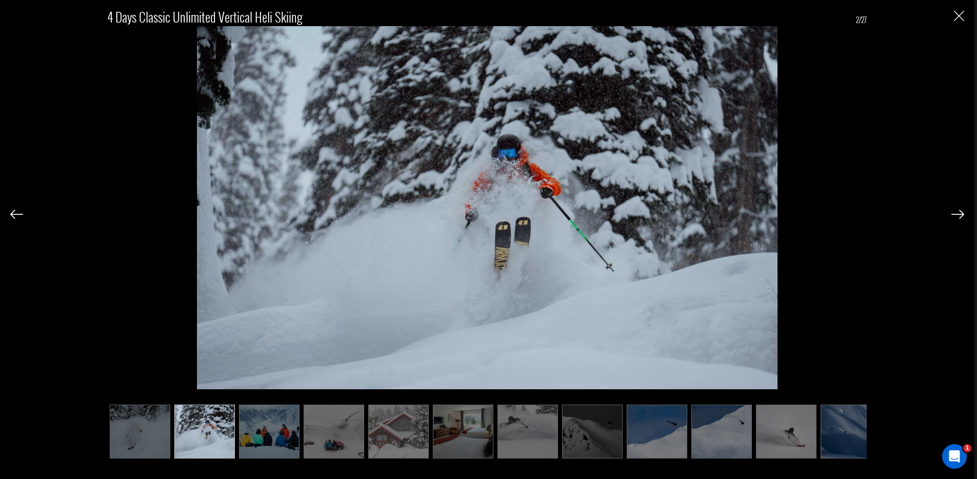
click at [955, 214] on img at bounding box center [957, 214] width 13 height 9
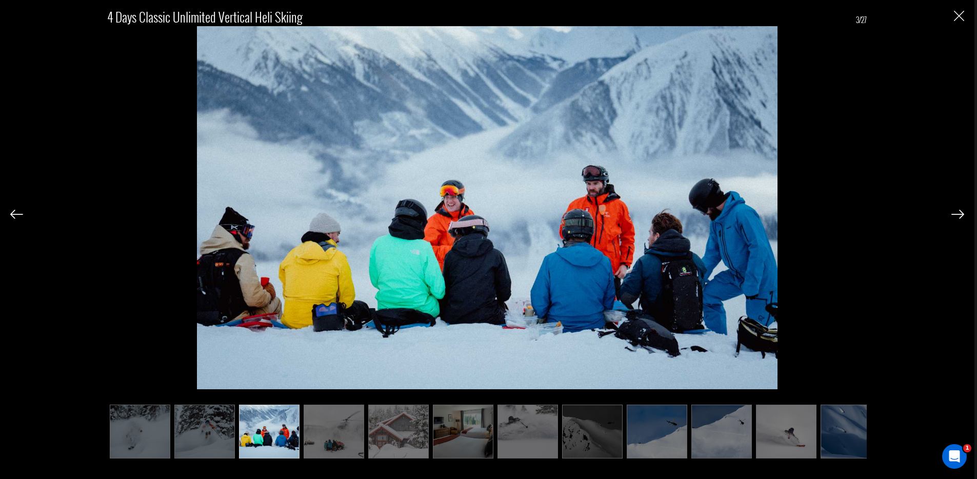
click at [955, 214] on img at bounding box center [957, 214] width 13 height 9
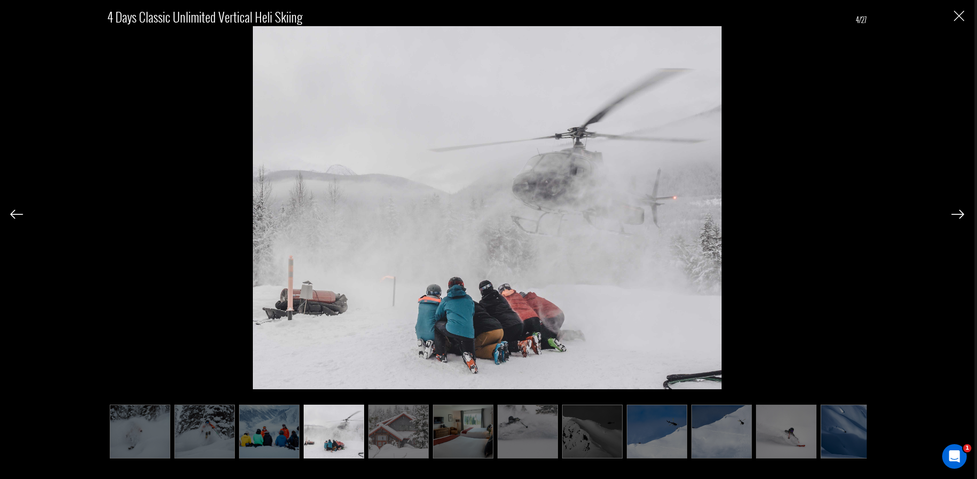
click at [955, 214] on img at bounding box center [957, 214] width 13 height 9
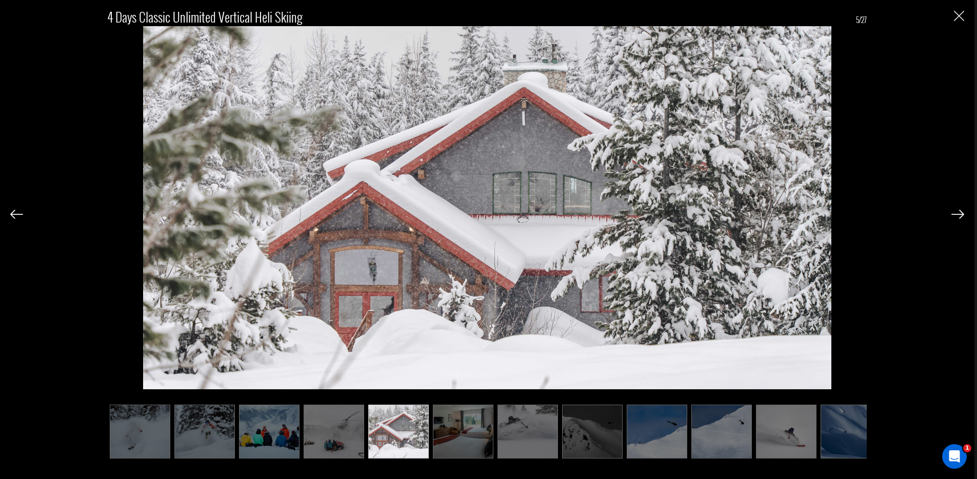
click at [955, 214] on img at bounding box center [957, 214] width 13 height 9
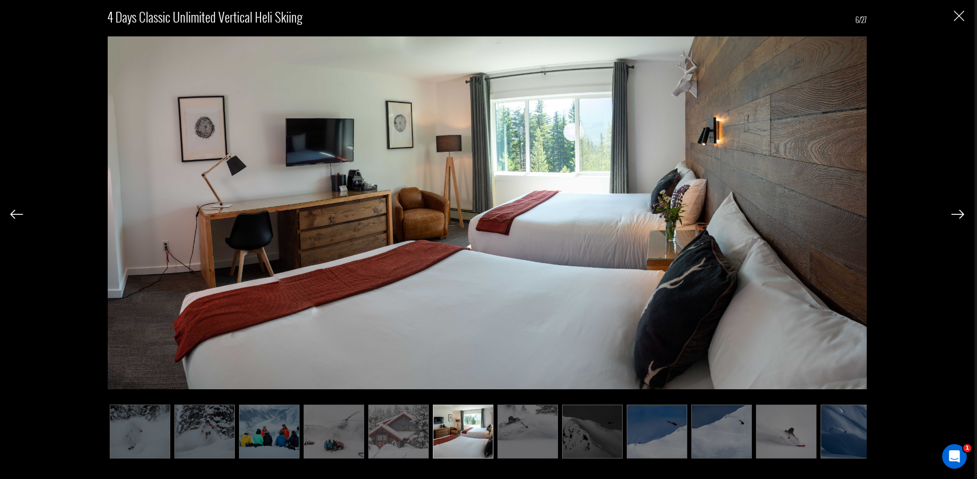
click at [955, 214] on img at bounding box center [957, 214] width 13 height 9
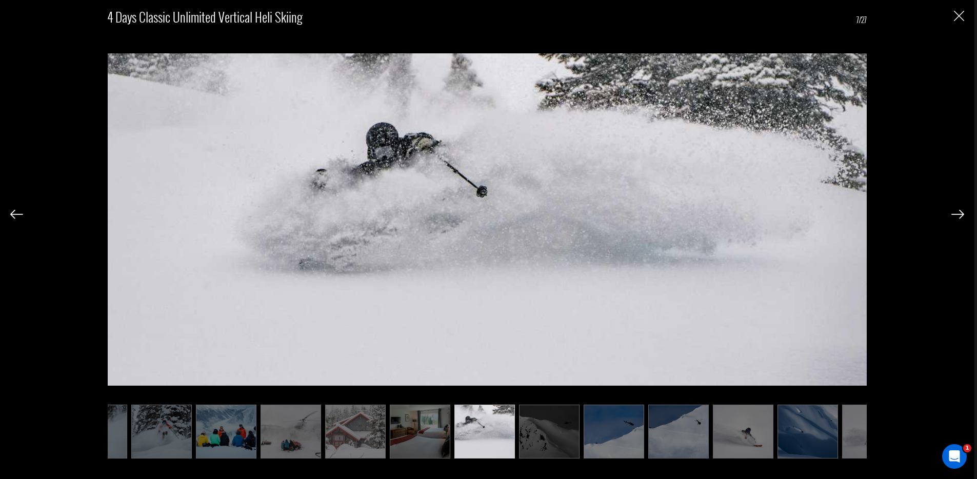
click at [955, 214] on img at bounding box center [957, 214] width 13 height 9
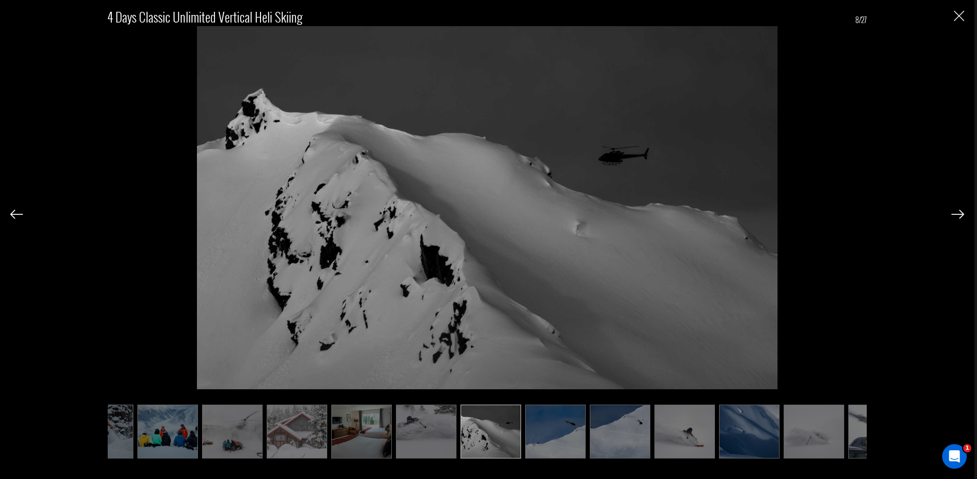
click at [955, 214] on img at bounding box center [957, 214] width 13 height 9
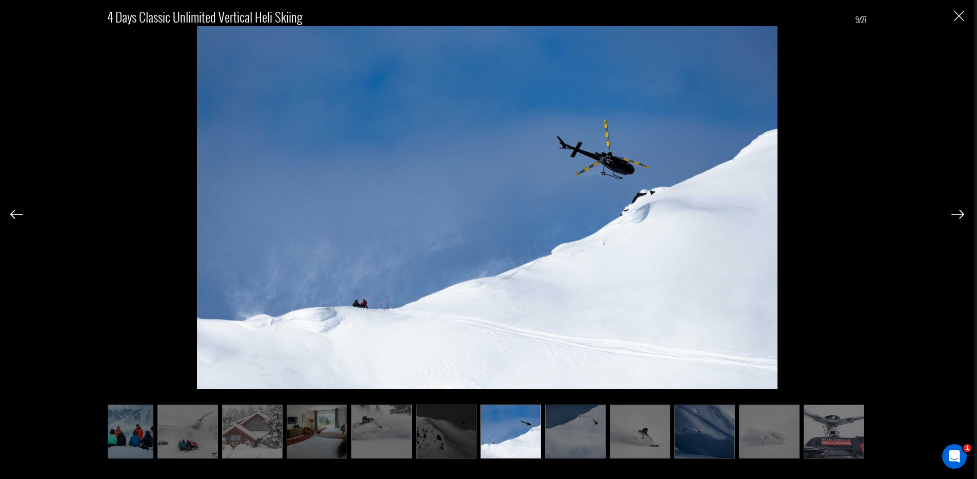
click at [955, 214] on img at bounding box center [957, 214] width 13 height 9
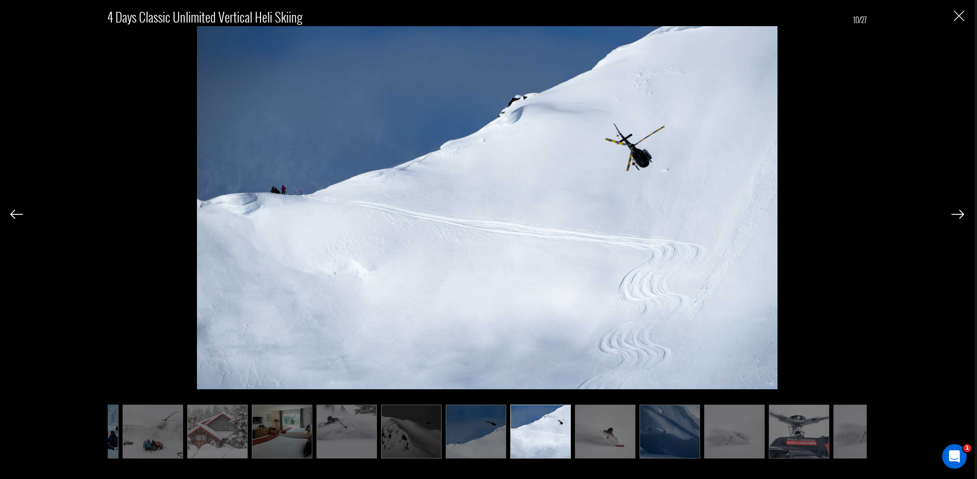
click at [955, 214] on img at bounding box center [957, 214] width 13 height 9
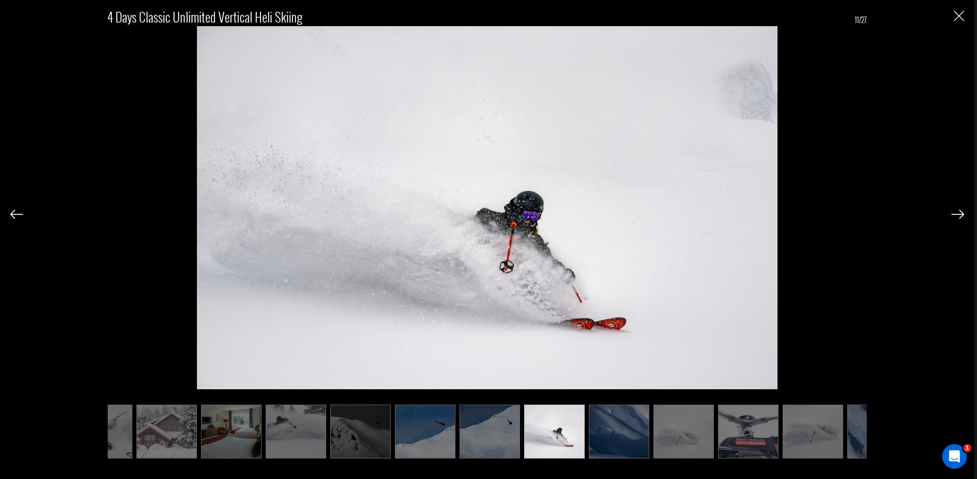
click at [955, 214] on img at bounding box center [957, 214] width 13 height 9
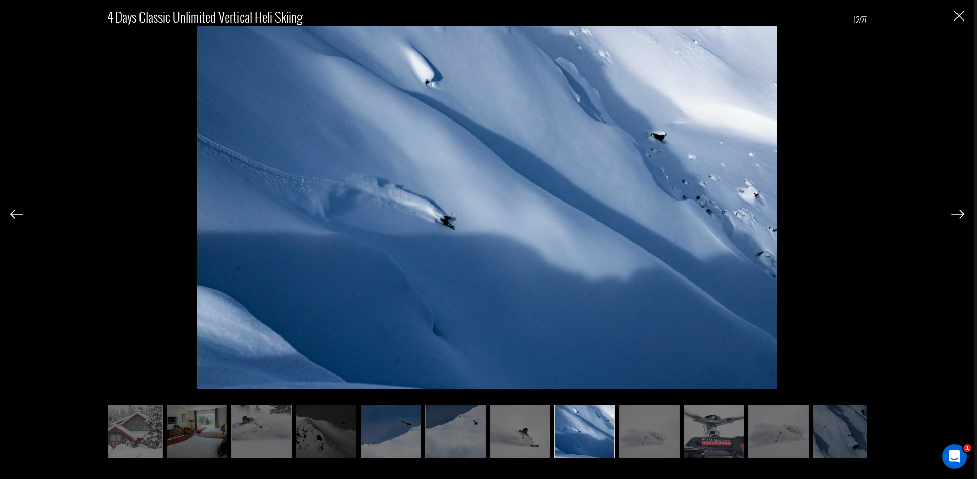
click at [955, 214] on img at bounding box center [957, 214] width 13 height 9
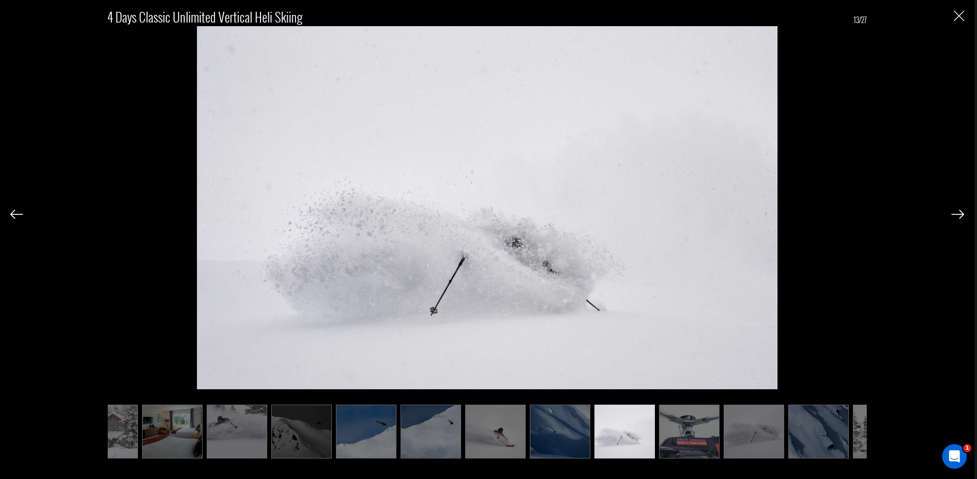
click at [955, 214] on img at bounding box center [957, 214] width 13 height 9
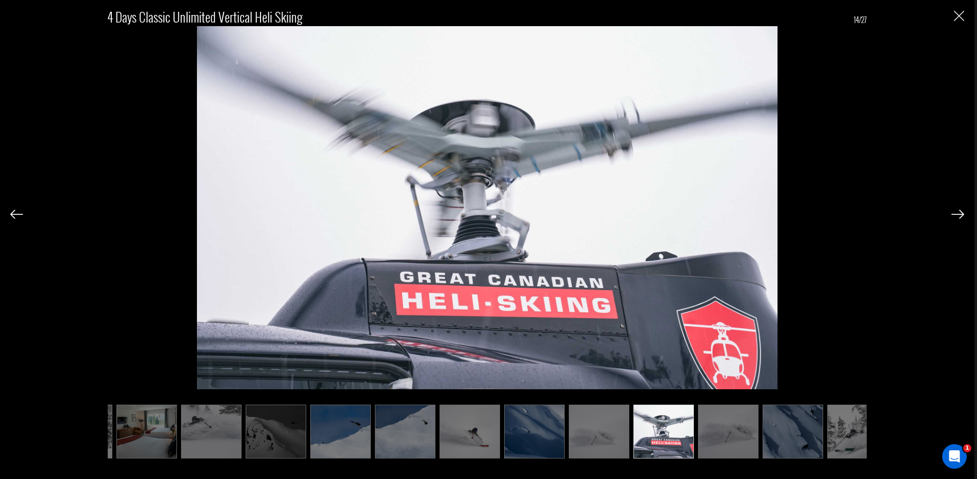
click at [955, 214] on img at bounding box center [957, 214] width 13 height 9
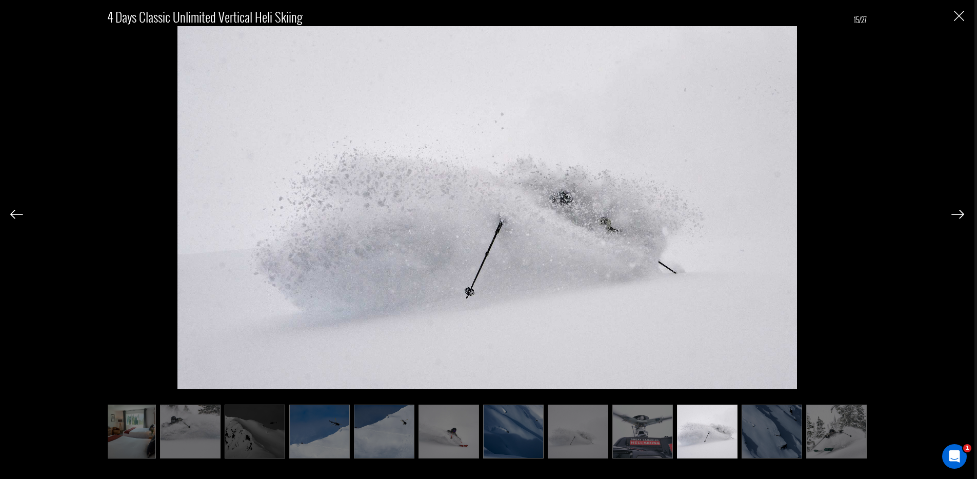
click at [955, 214] on img at bounding box center [957, 214] width 13 height 9
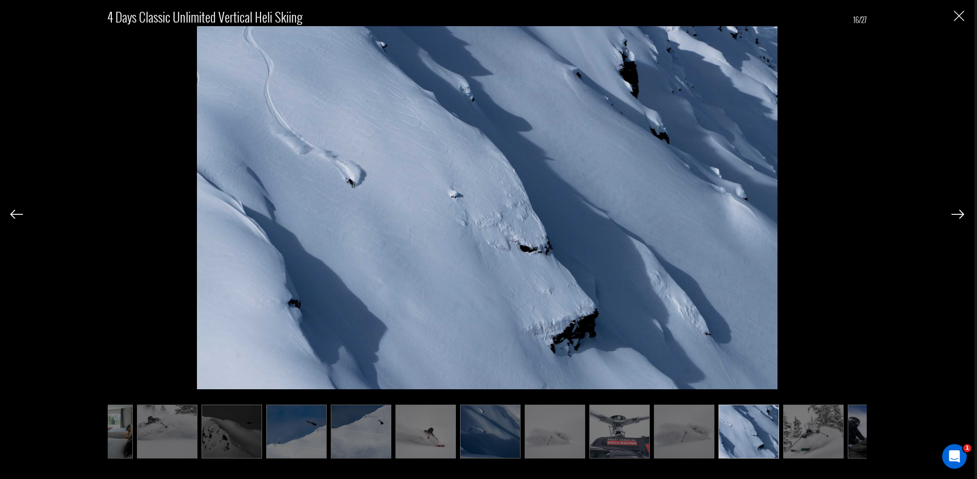
click at [955, 214] on img at bounding box center [957, 214] width 13 height 9
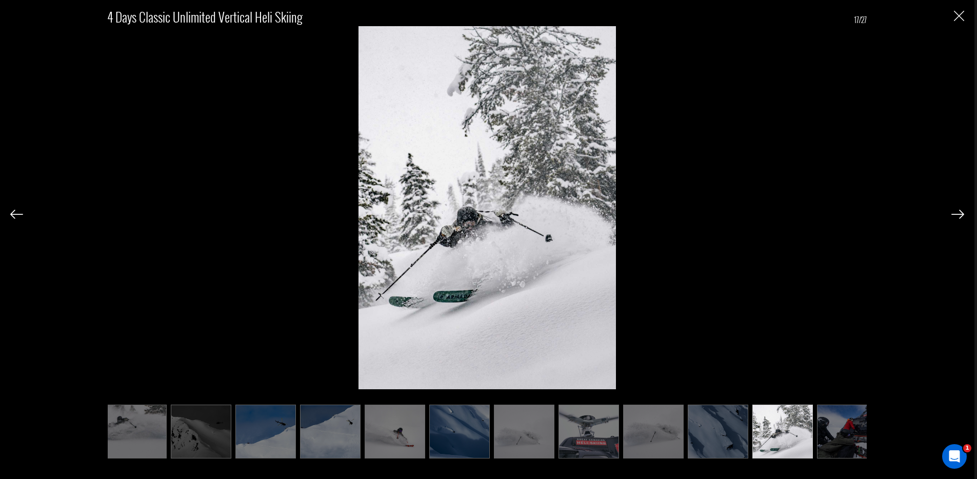
click at [955, 214] on img at bounding box center [957, 214] width 13 height 9
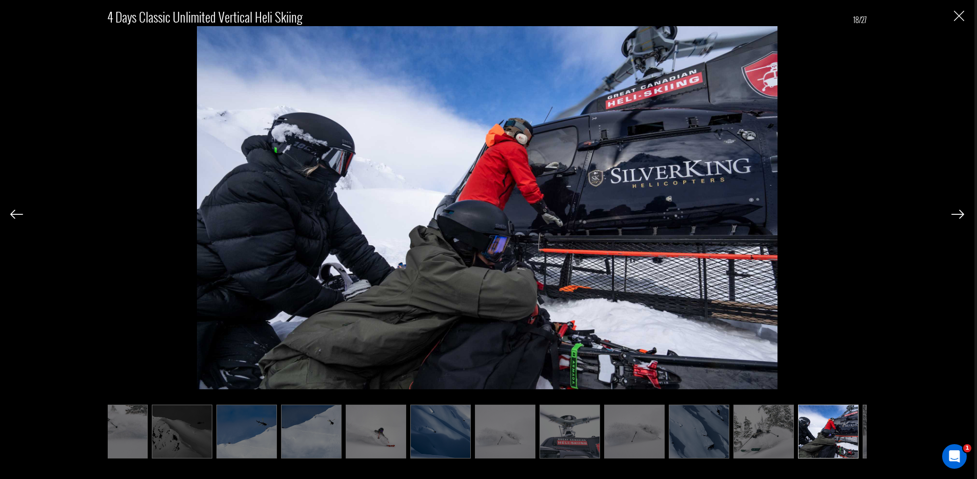
click at [955, 214] on img at bounding box center [957, 214] width 13 height 9
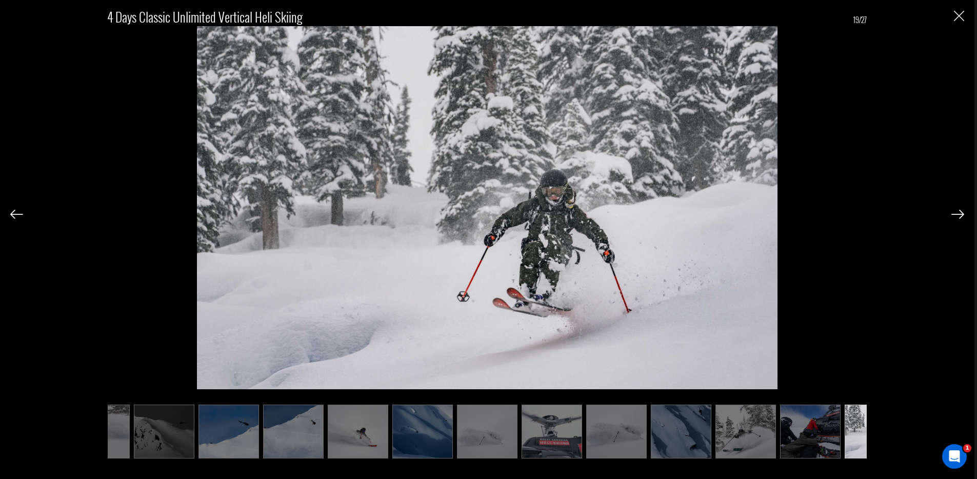
click at [955, 214] on img at bounding box center [957, 214] width 13 height 9
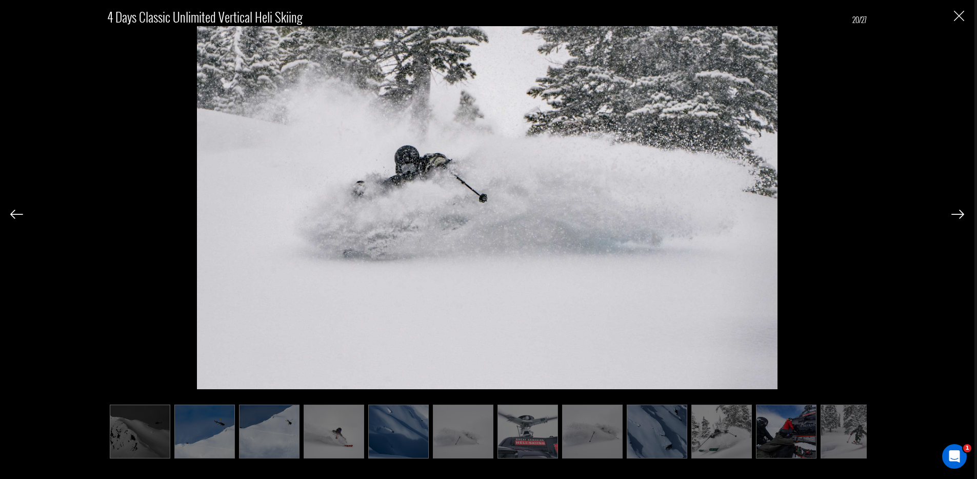
click at [955, 214] on img at bounding box center [957, 214] width 13 height 9
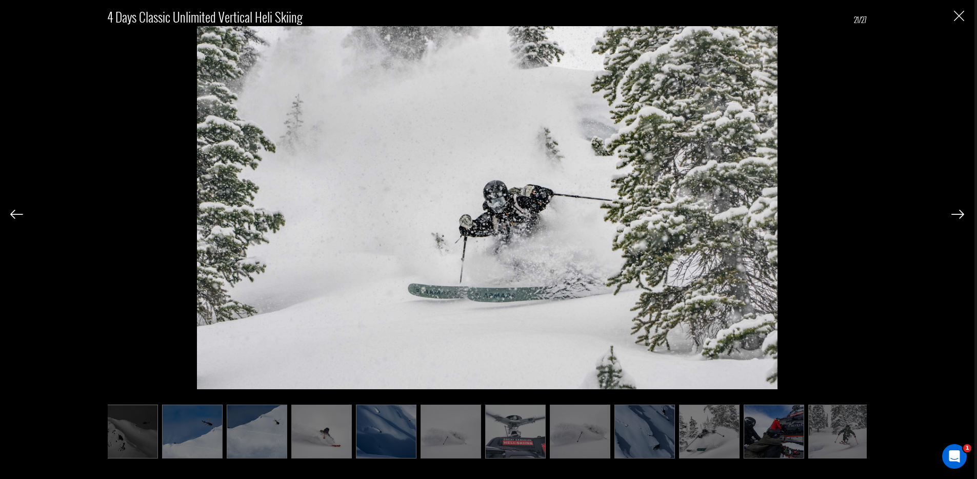
click at [955, 214] on img at bounding box center [957, 214] width 13 height 9
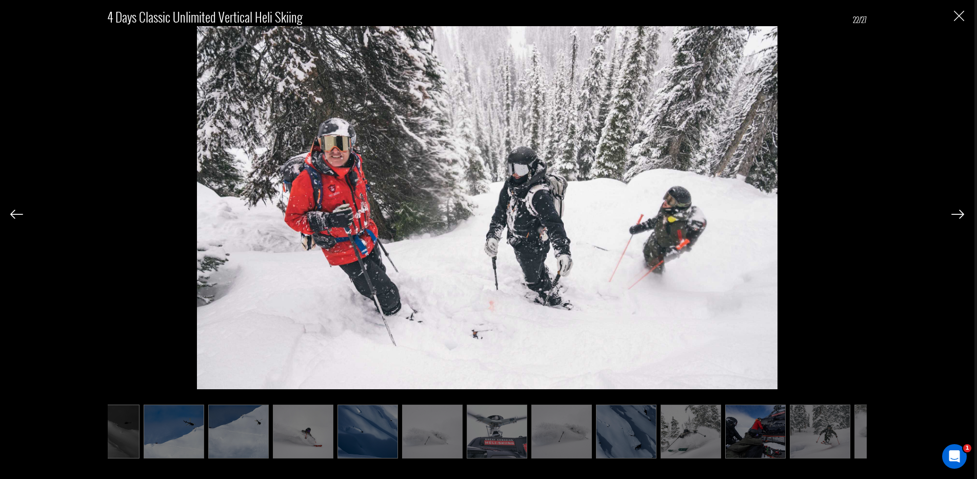
click at [955, 214] on img at bounding box center [957, 214] width 13 height 9
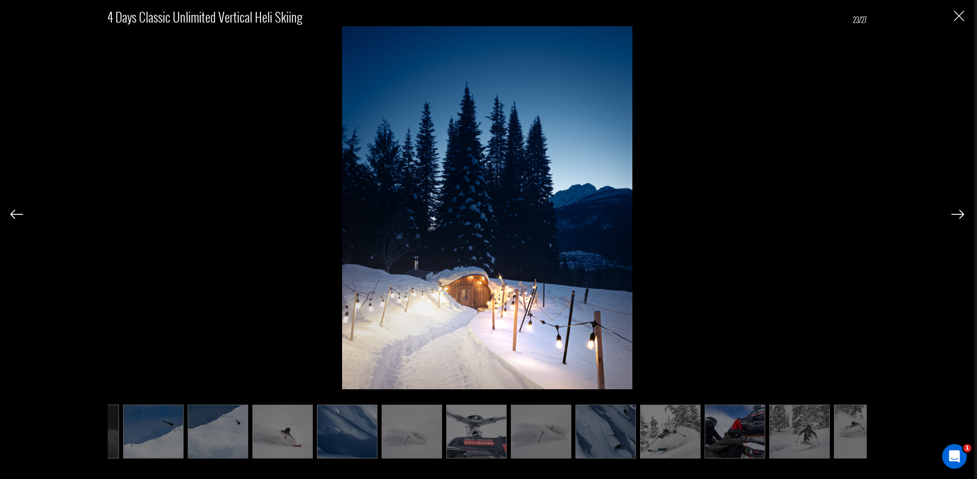
click at [955, 214] on img at bounding box center [957, 214] width 13 height 9
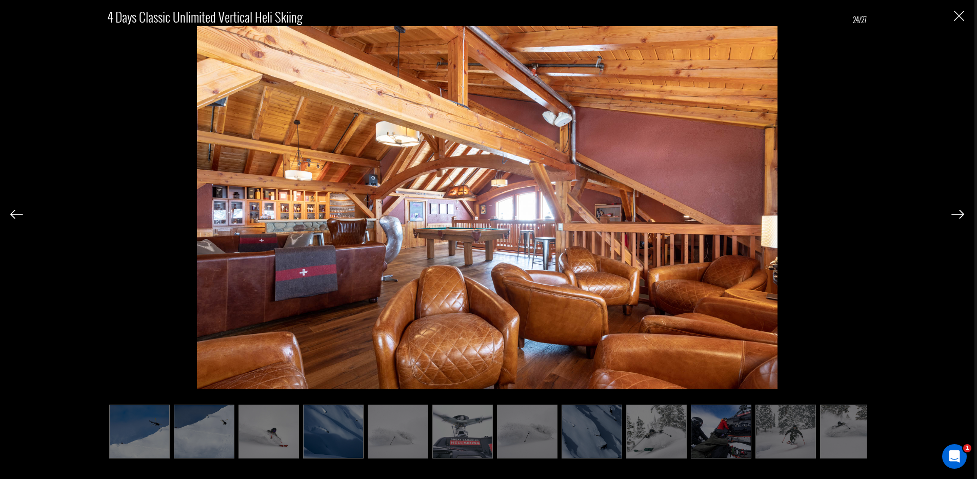
click at [955, 214] on img at bounding box center [957, 214] width 13 height 9
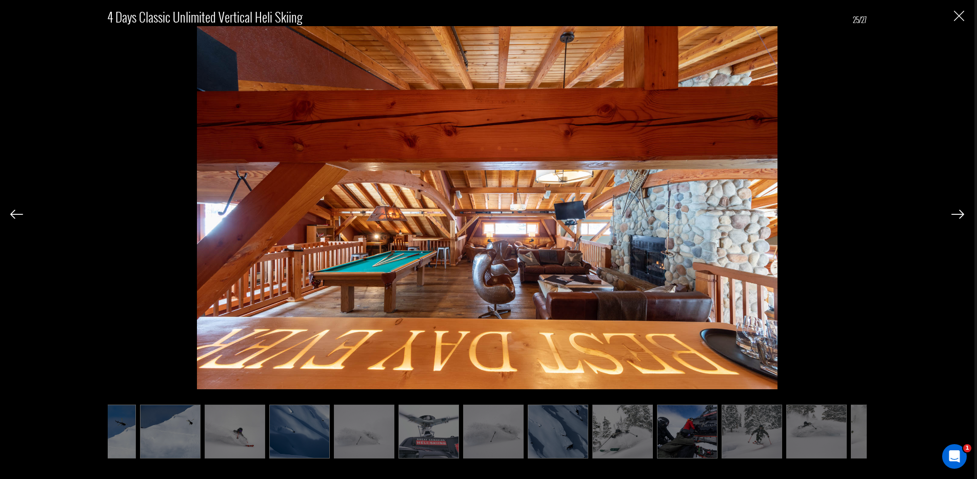
click at [27, 216] on div "4 Days Classic Unlimited Vertical Heli Skiing 25/27" at bounding box center [486, 227] width 953 height 455
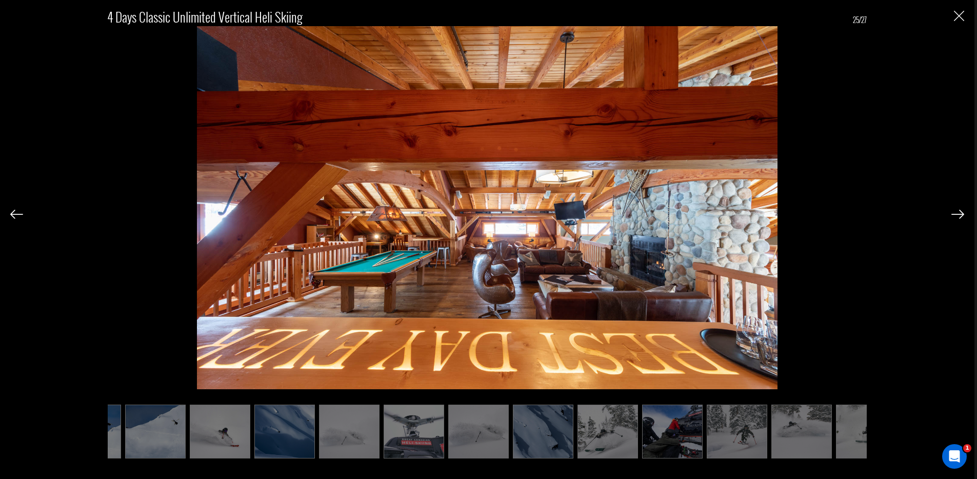
click at [15, 213] on img at bounding box center [16, 214] width 13 height 9
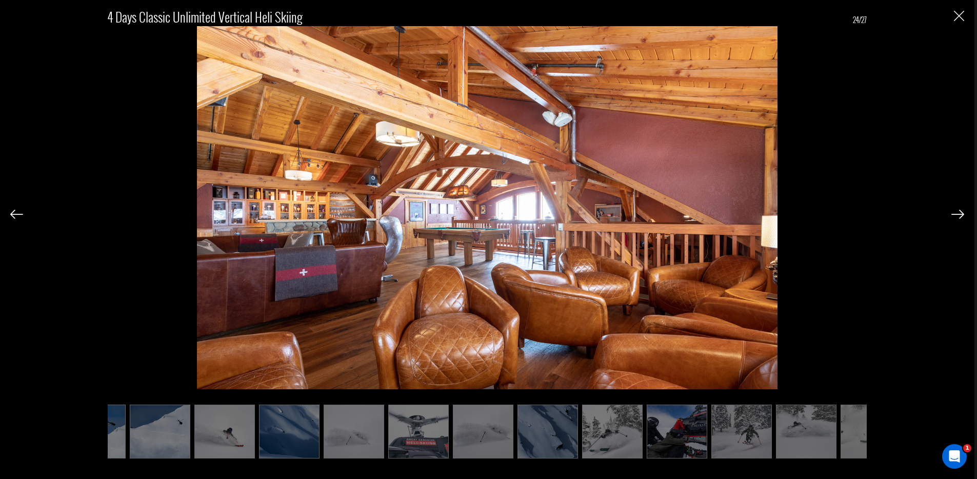
click at [15, 213] on img at bounding box center [16, 214] width 13 height 9
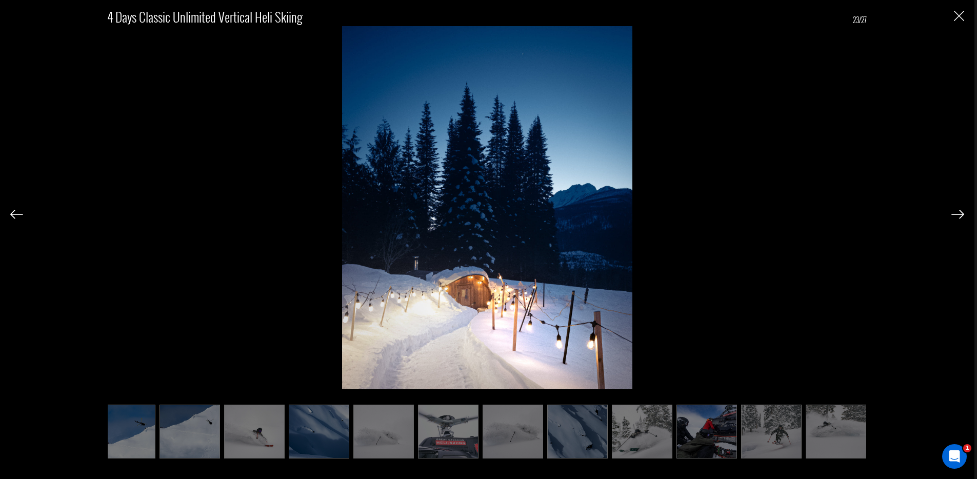
click at [15, 213] on img at bounding box center [16, 214] width 13 height 9
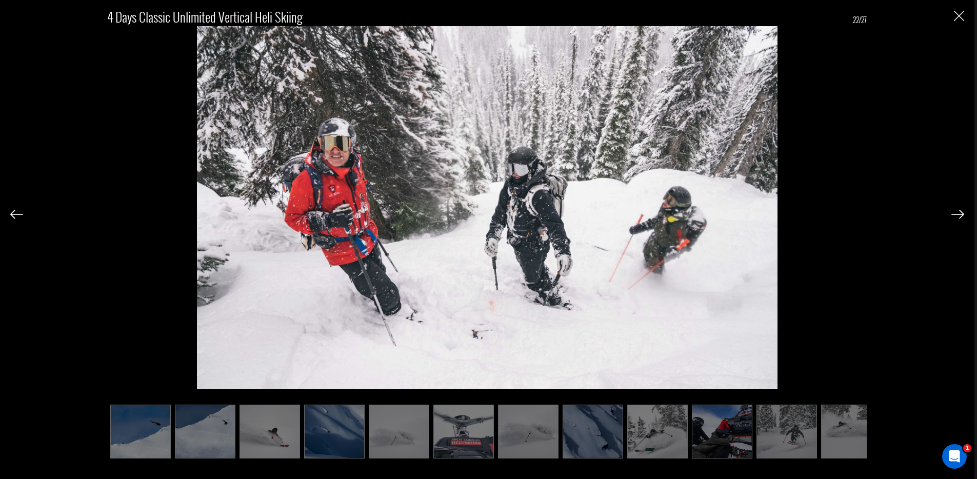
click at [15, 213] on img at bounding box center [16, 214] width 13 height 9
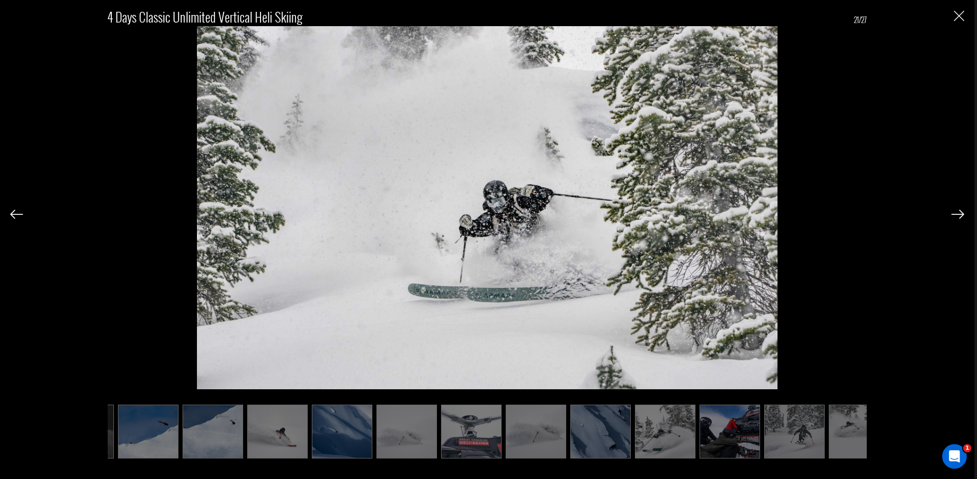
click at [15, 213] on img at bounding box center [16, 214] width 13 height 9
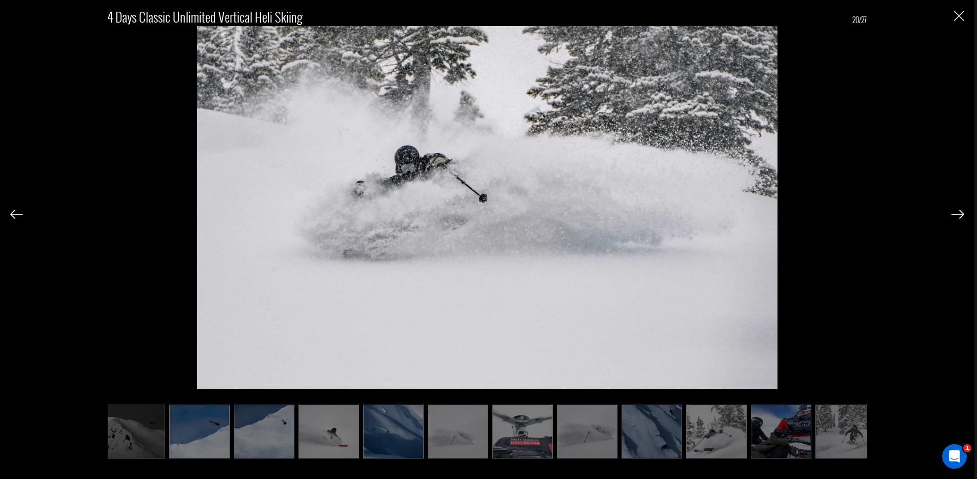
click at [954, 215] on img at bounding box center [957, 214] width 13 height 9
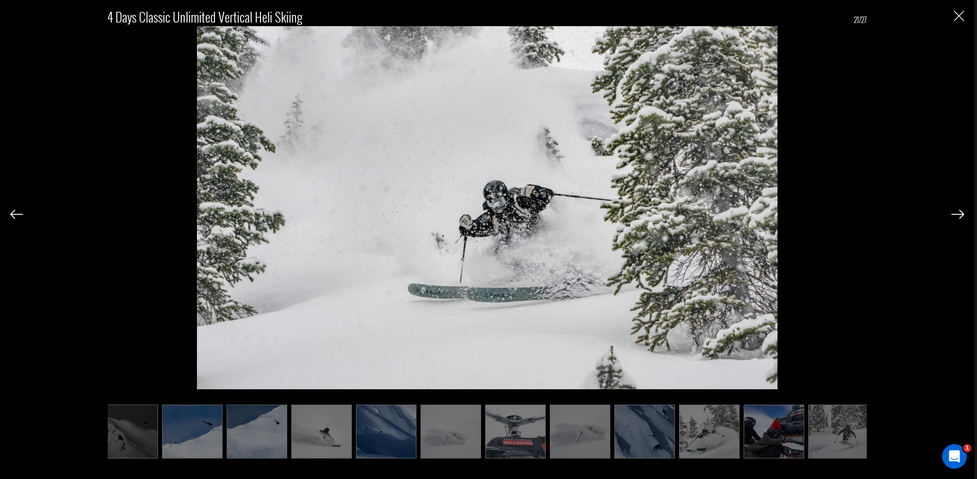
click at [954, 214] on img at bounding box center [957, 214] width 13 height 9
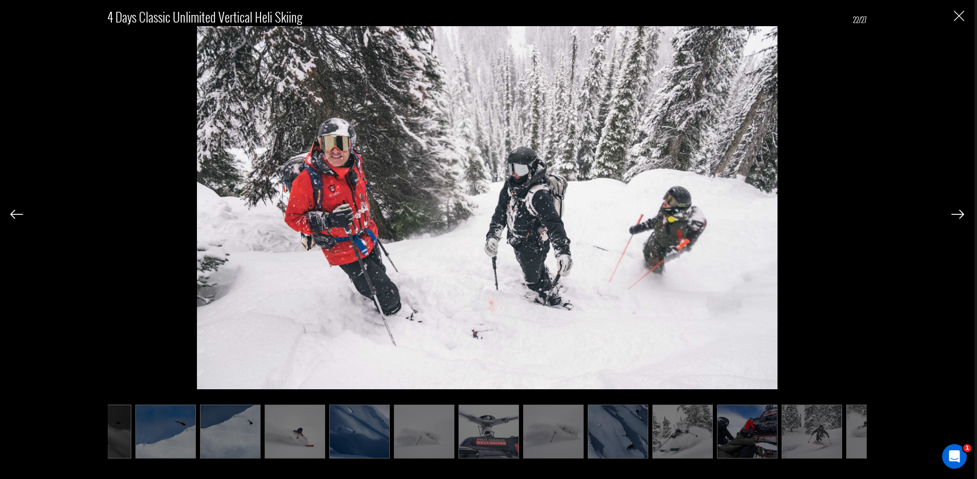
click at [954, 214] on img at bounding box center [957, 214] width 13 height 9
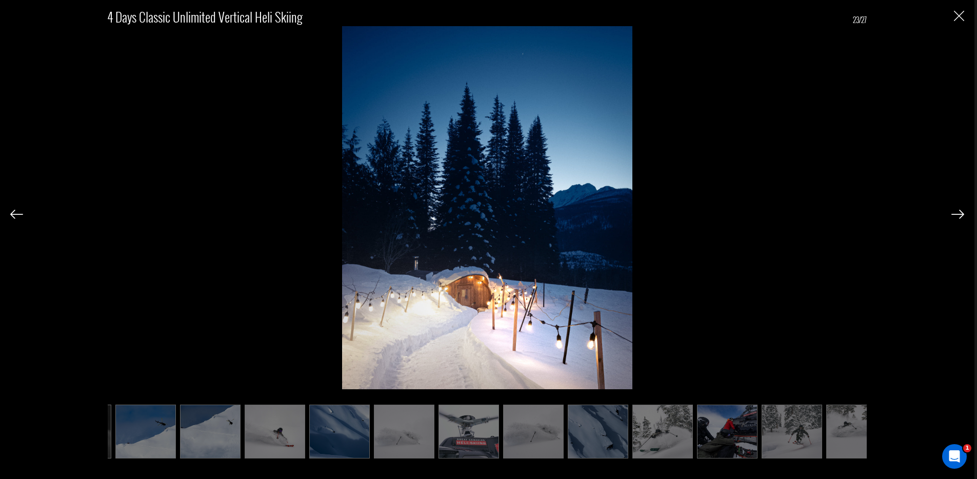
click at [954, 214] on img at bounding box center [957, 214] width 13 height 9
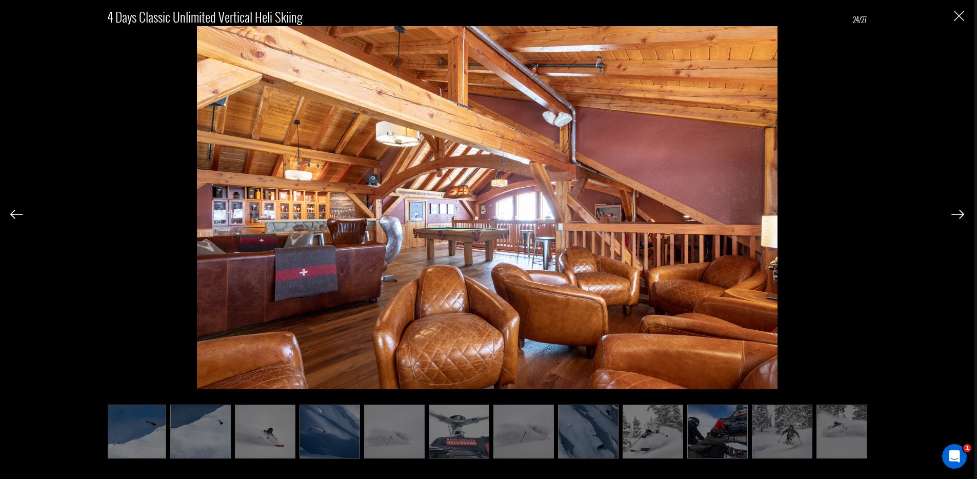
click at [954, 214] on img at bounding box center [957, 214] width 13 height 9
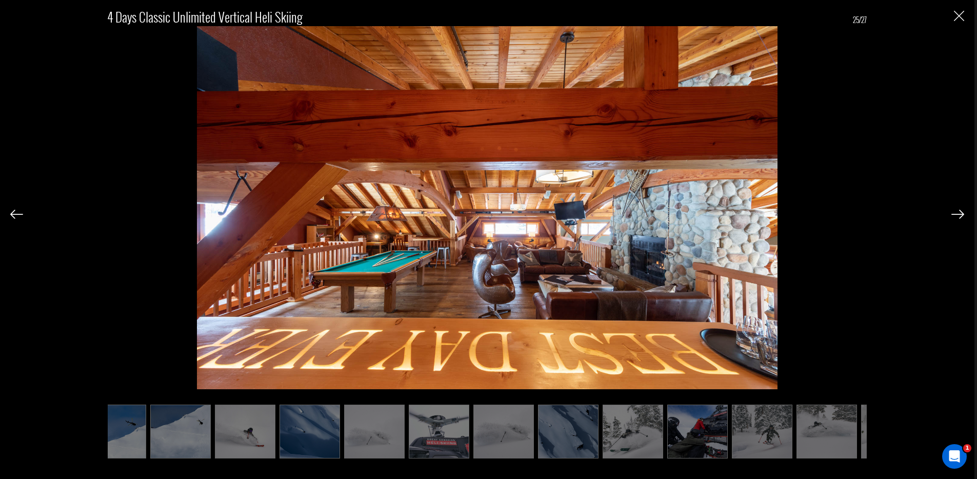
click at [954, 214] on img at bounding box center [957, 214] width 13 height 9
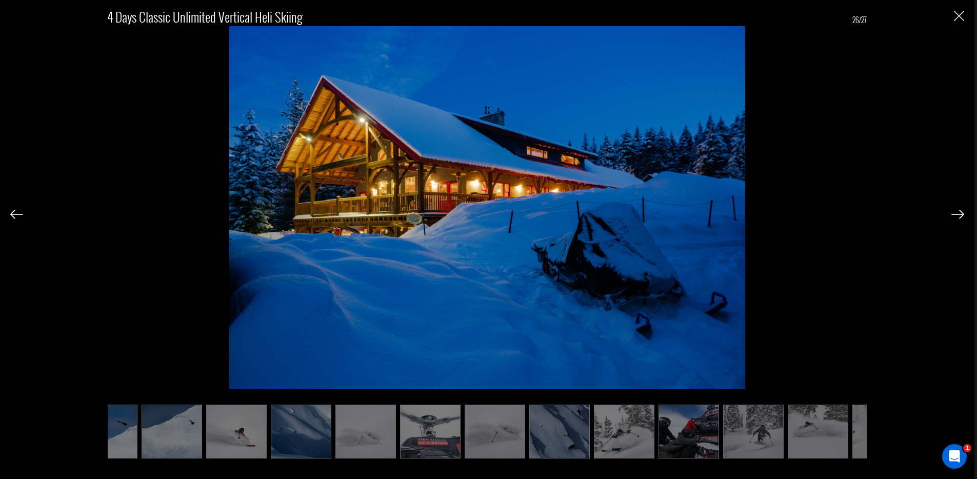
click at [954, 214] on img at bounding box center [957, 214] width 13 height 9
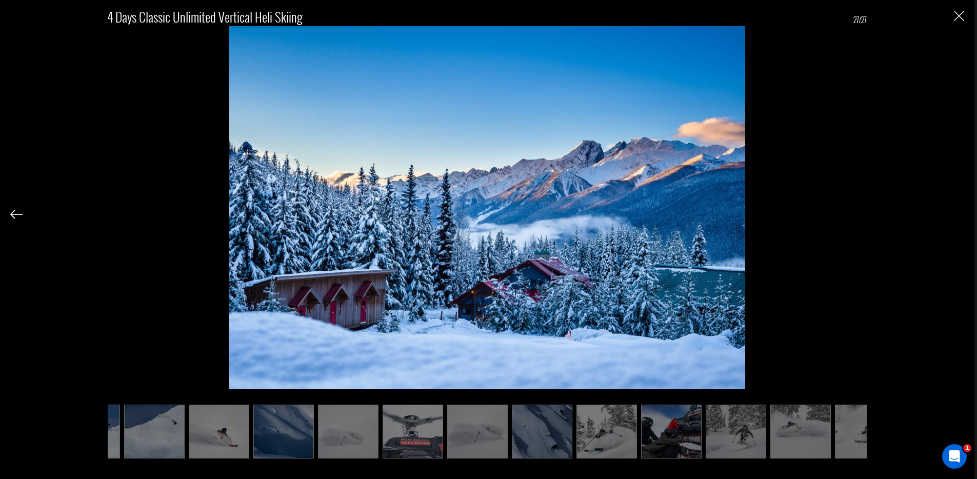
click at [954, 214] on div "4 Days Classic Unlimited Vertical Heli Skiing 27/27" at bounding box center [486, 227] width 953 height 455
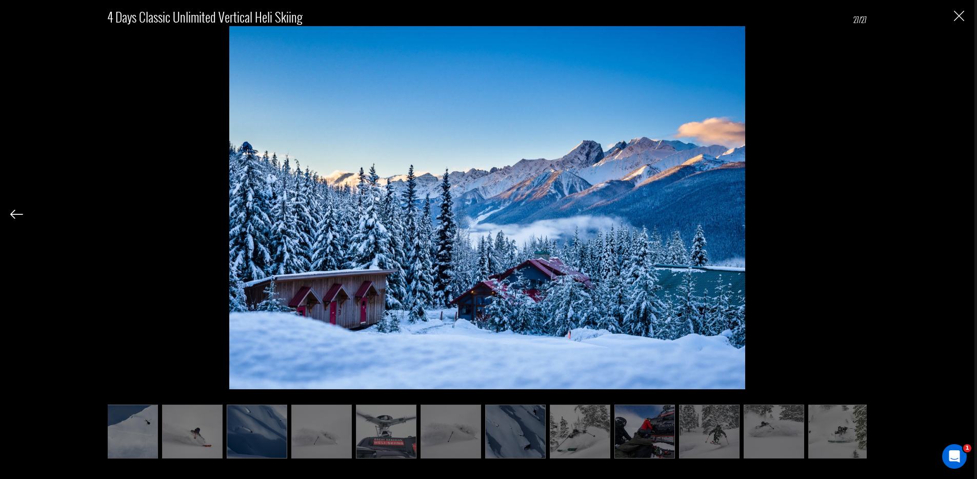
click at [960, 17] on img "Close" at bounding box center [958, 16] width 10 height 10
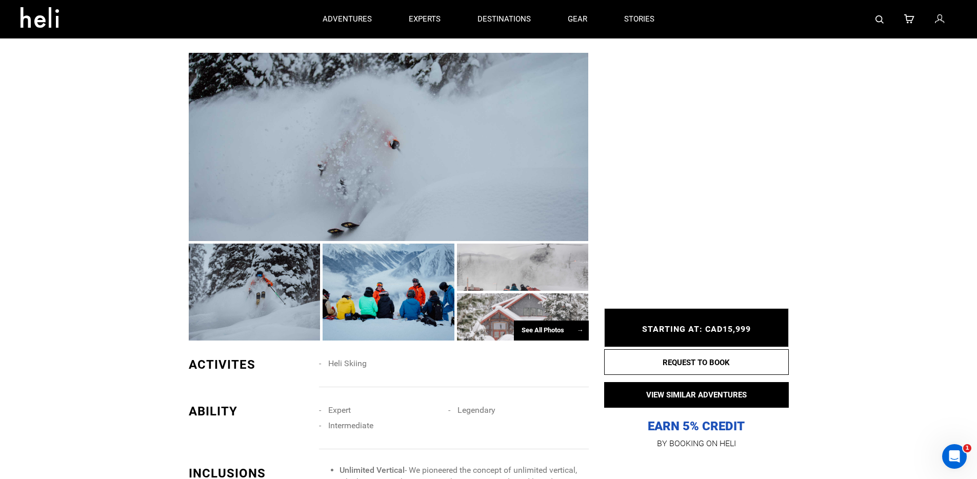
scroll to position [228, 0]
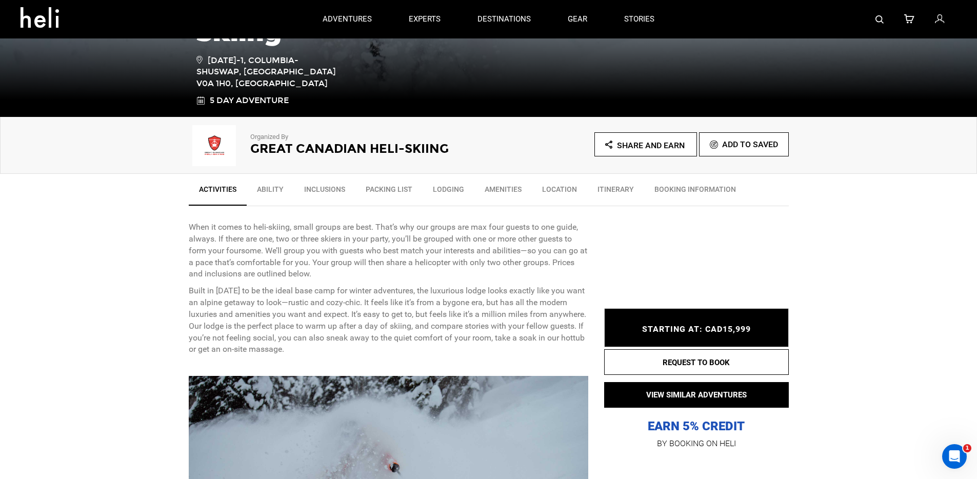
click at [223, 151] on img at bounding box center [214, 145] width 51 height 41
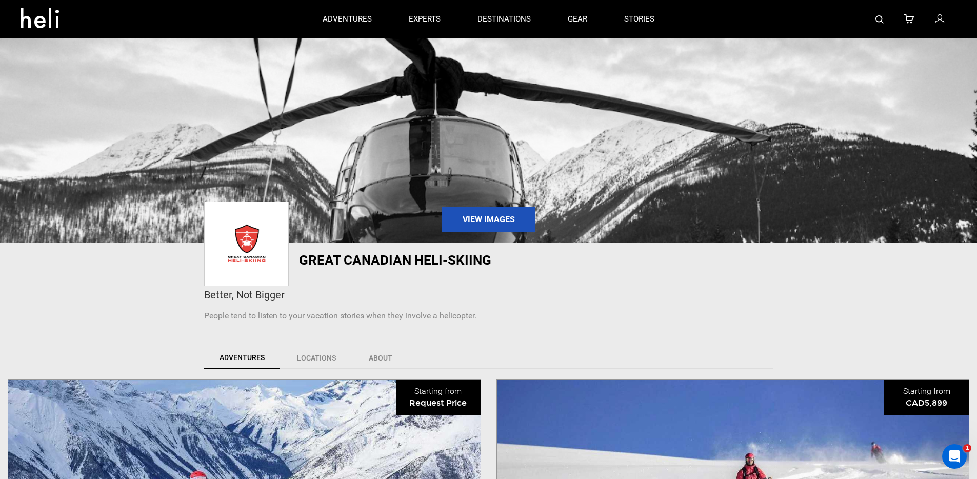
scroll to position [118, 0]
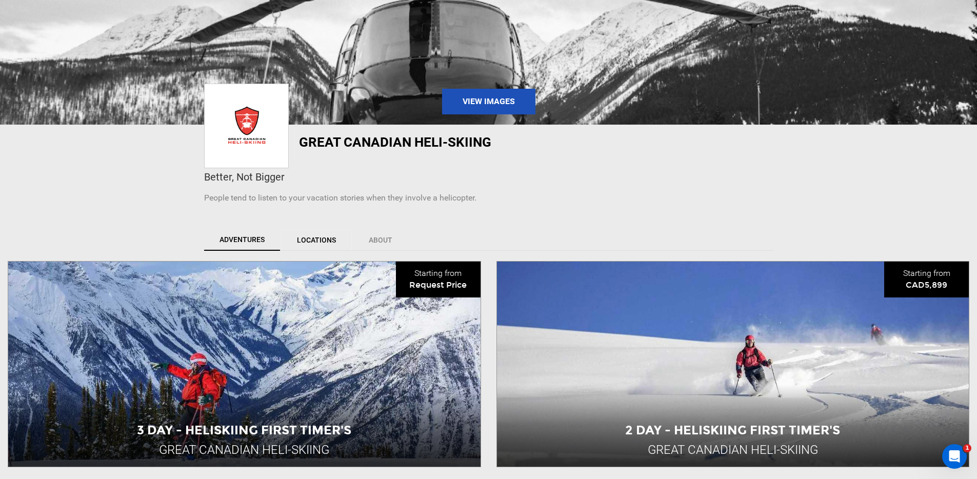
click at [320, 240] on link "Locations" at bounding box center [316, 240] width 71 height 22
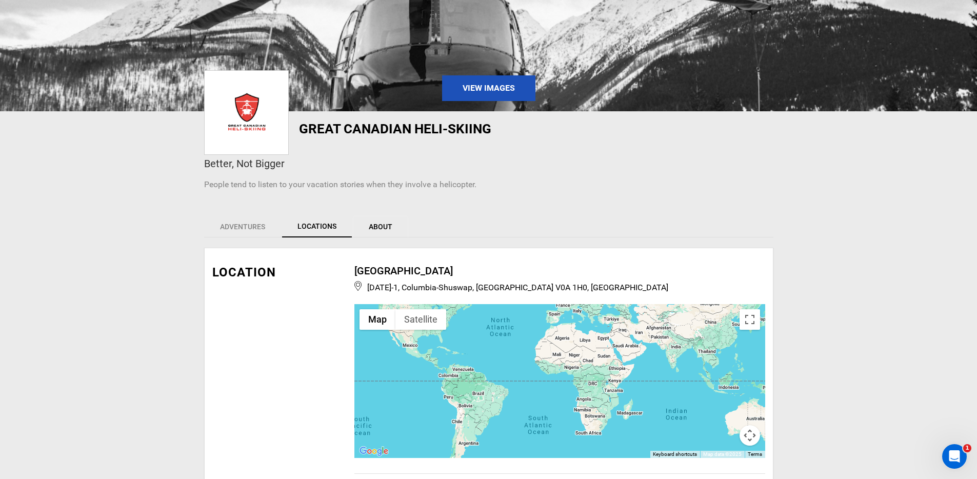
click at [385, 228] on link "About" at bounding box center [380, 227] width 55 height 22
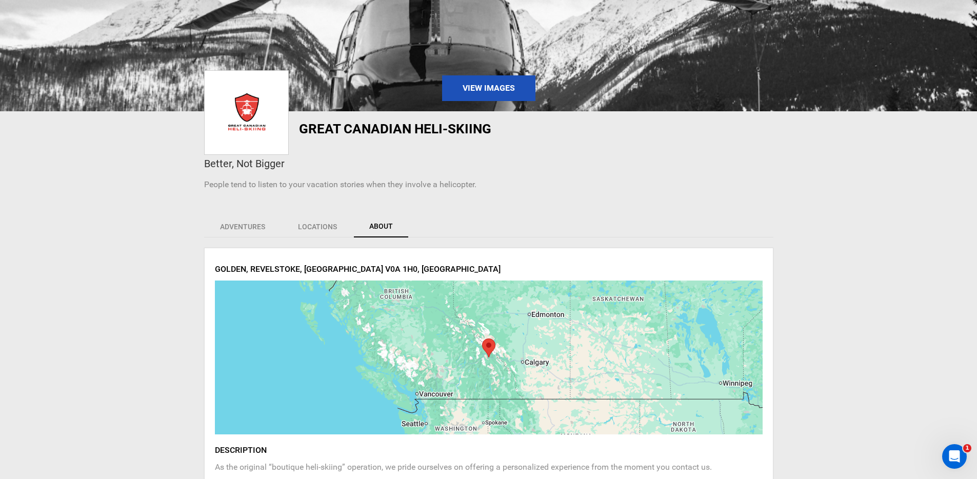
scroll to position [226, 0]
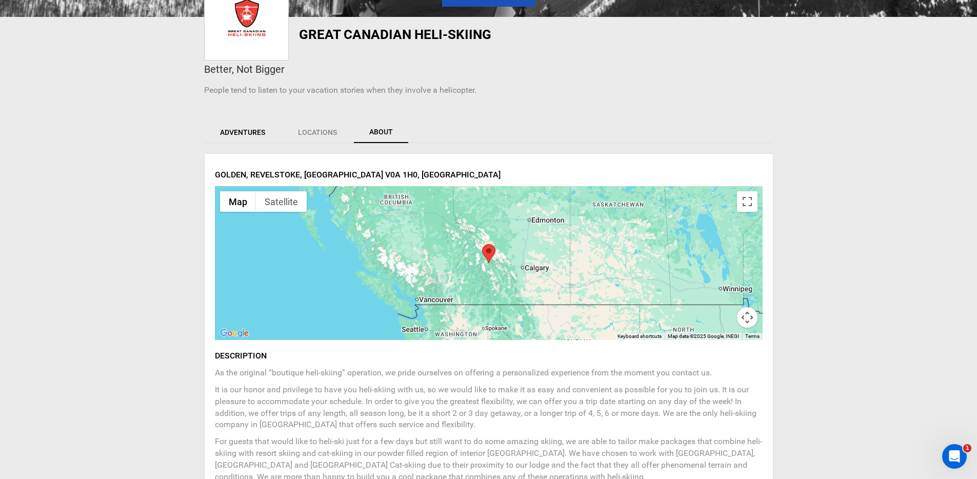
click at [247, 133] on link "Adventures" at bounding box center [242, 132] width 77 height 22
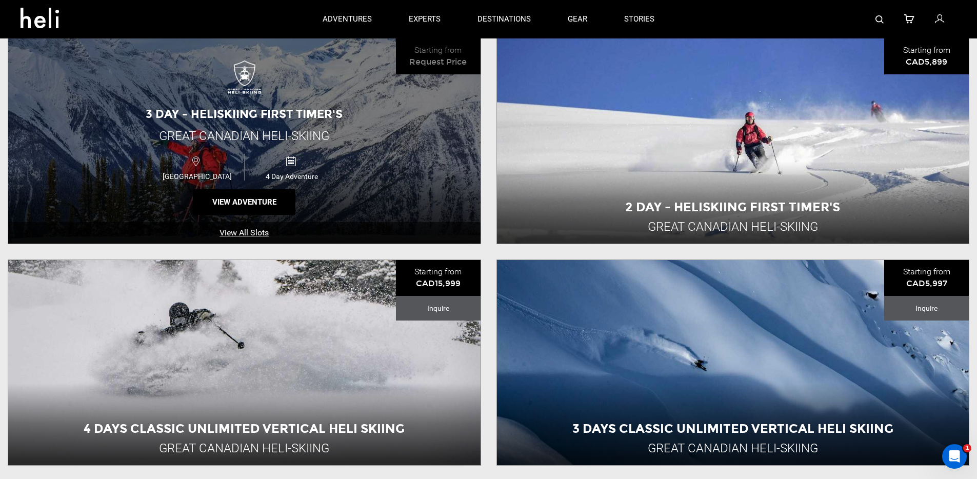
scroll to position [240, 0]
